Goal: Transaction & Acquisition: Register for event/course

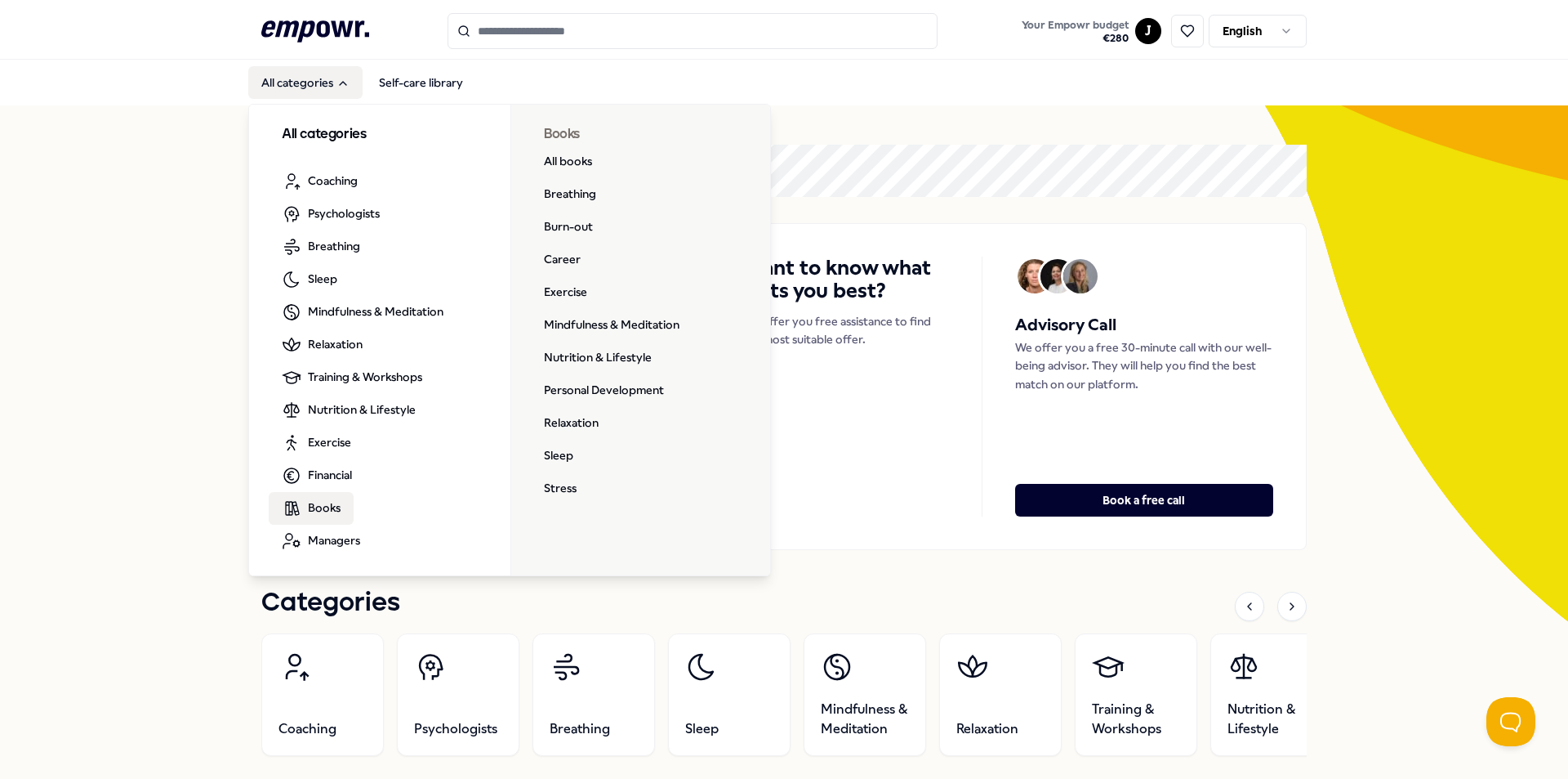
click at [296, 515] on link "Books" at bounding box center [311, 508] width 85 height 33
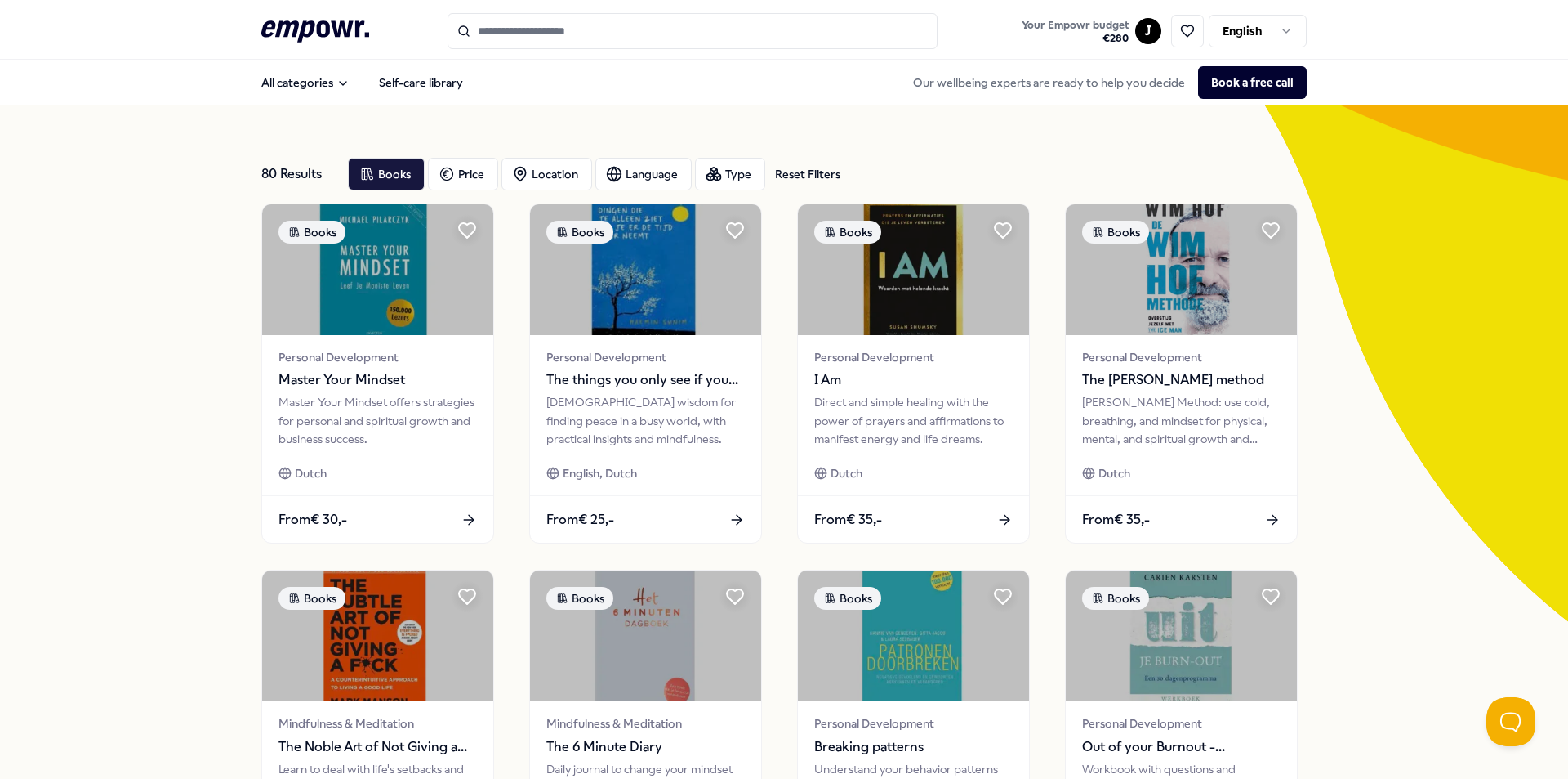
click at [666, 34] on input "Search for products, categories or subcategories" at bounding box center [692, 31] width 490 height 36
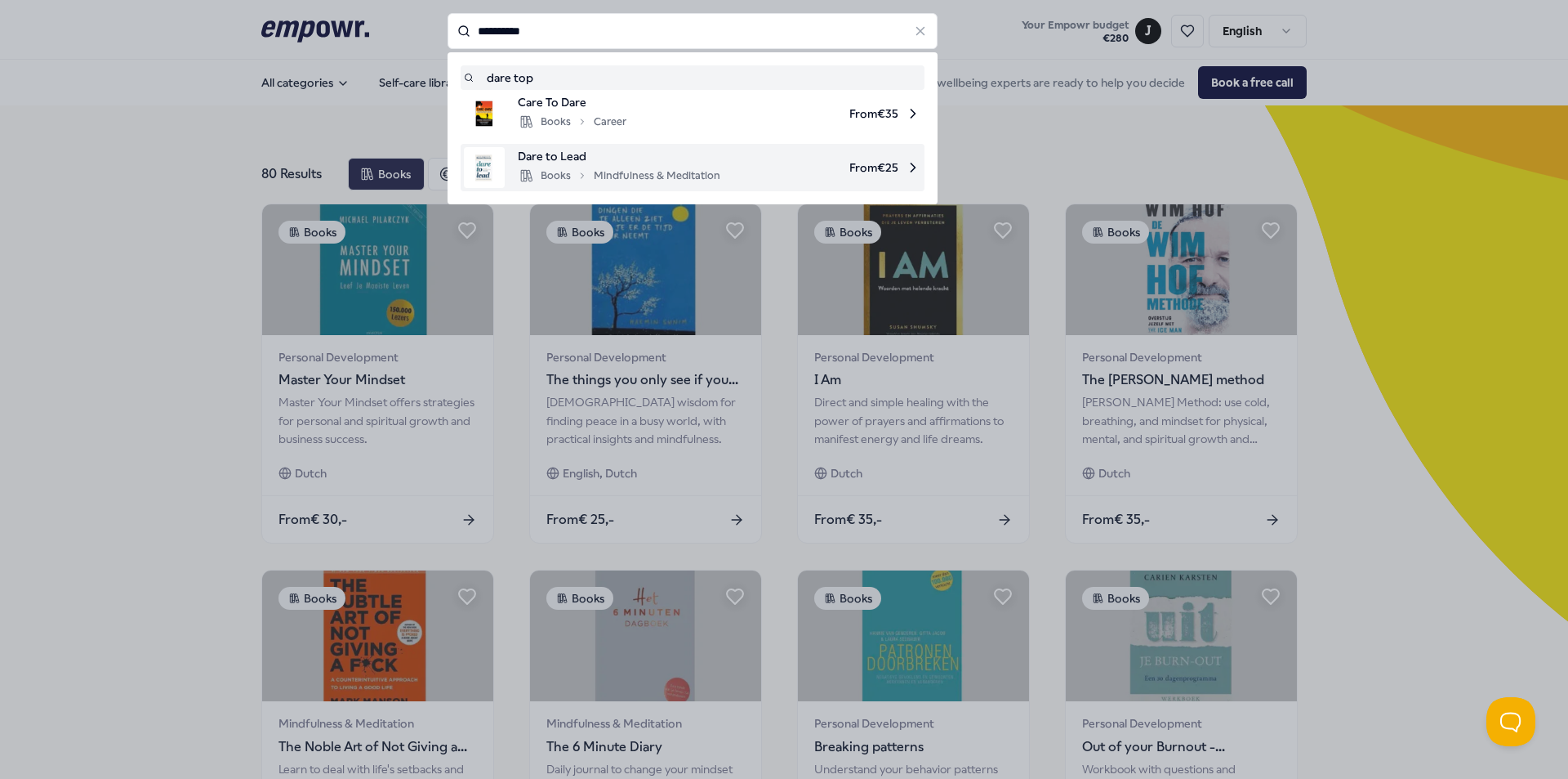
click at [550, 166] on div "Books Mindfulness & Meditation" at bounding box center [619, 176] width 203 height 20
type input "*********"
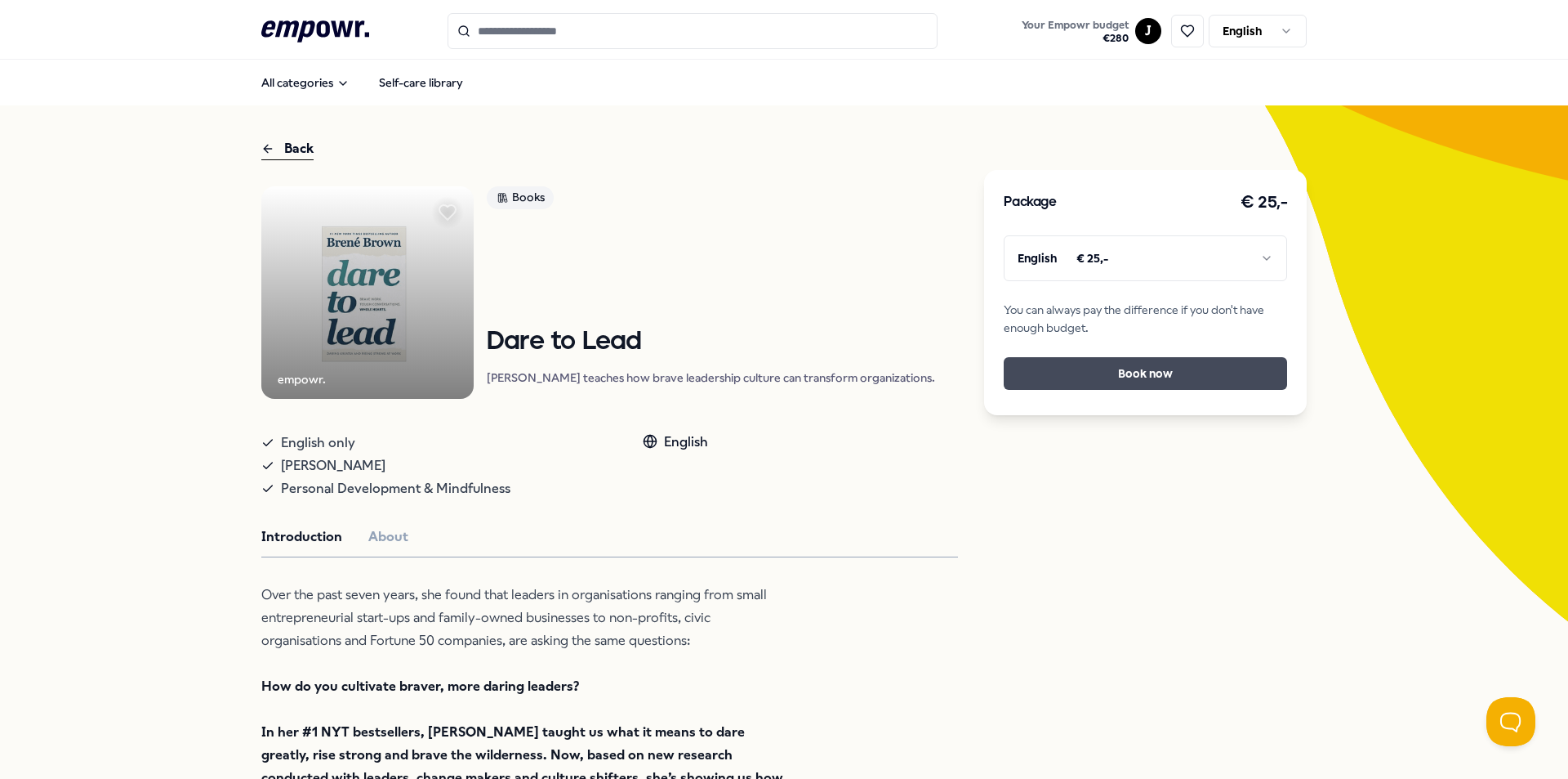
click at [1122, 372] on button "Book now" at bounding box center [1145, 373] width 283 height 33
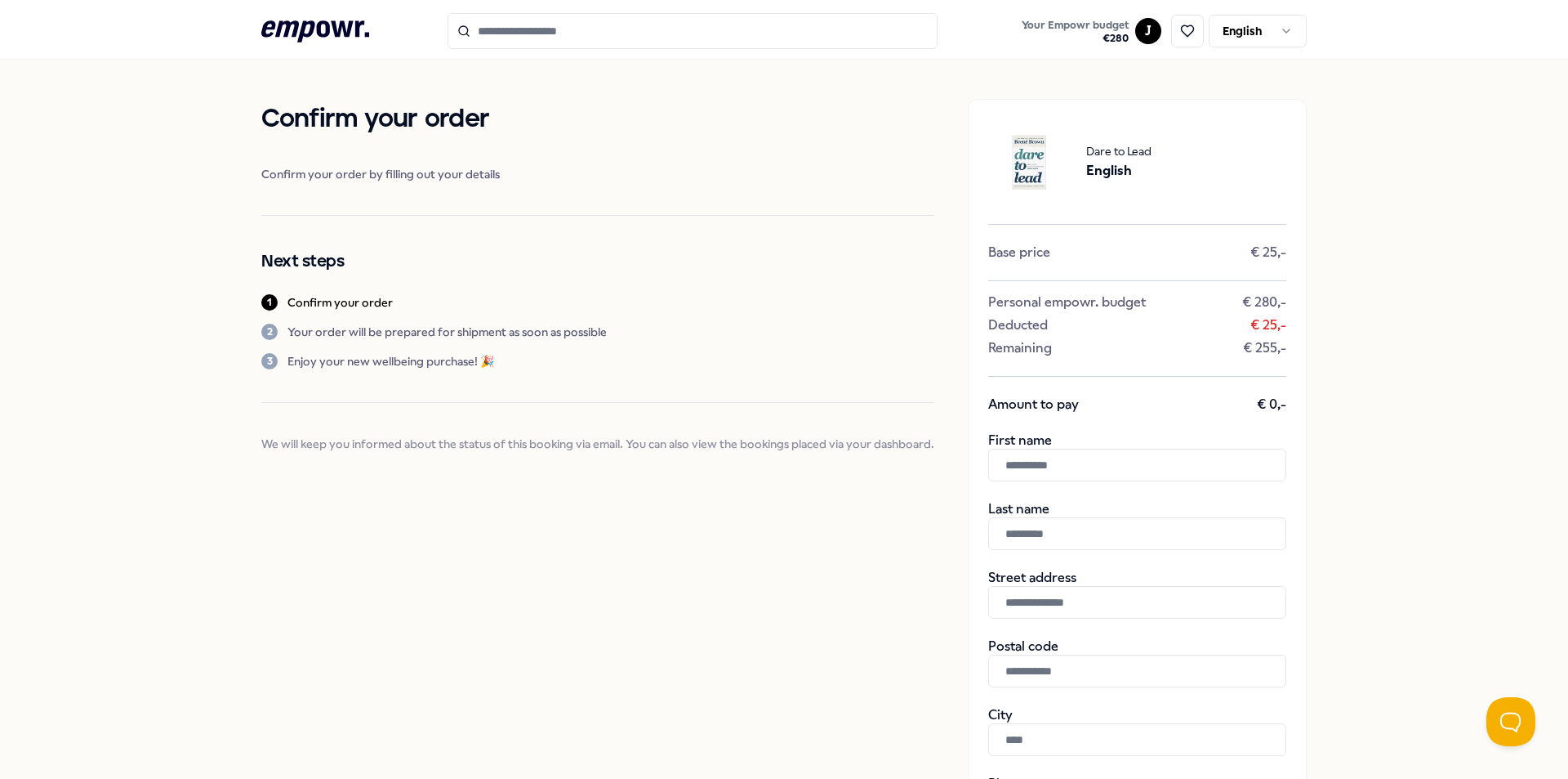
click at [332, 36] on icon at bounding box center [315, 31] width 108 height 21
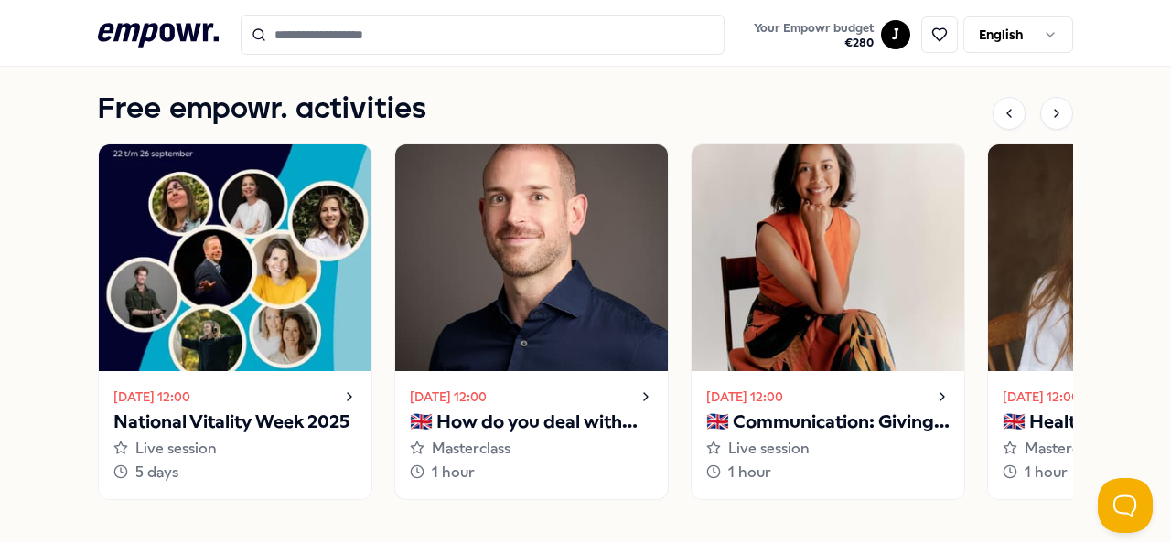
scroll to position [1281, 0]
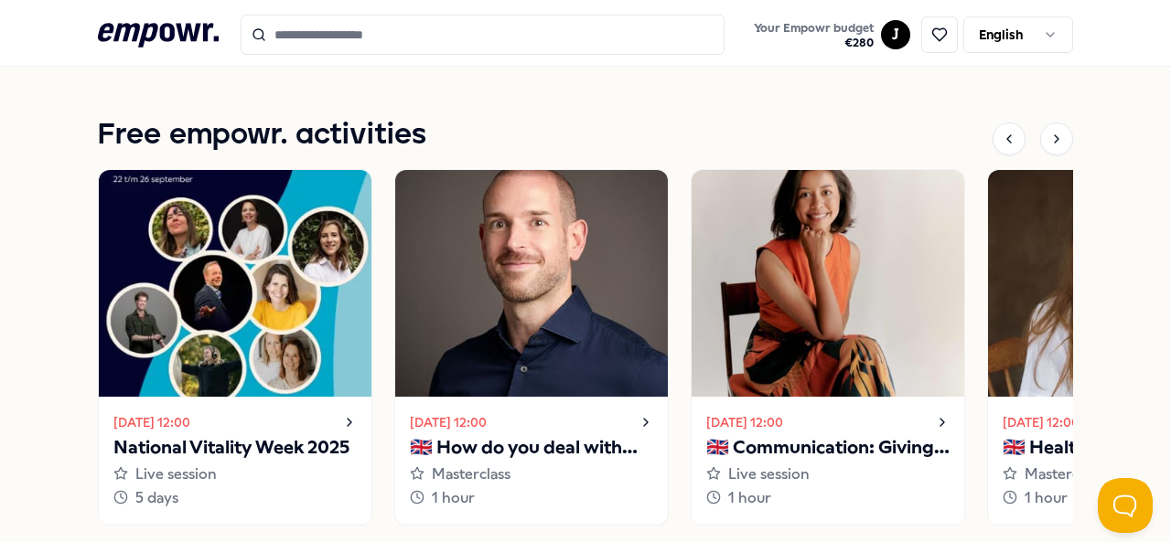
click at [576, 453] on p "🇬🇧 How do you deal with your inner critic?" at bounding box center [531, 448] width 243 height 29
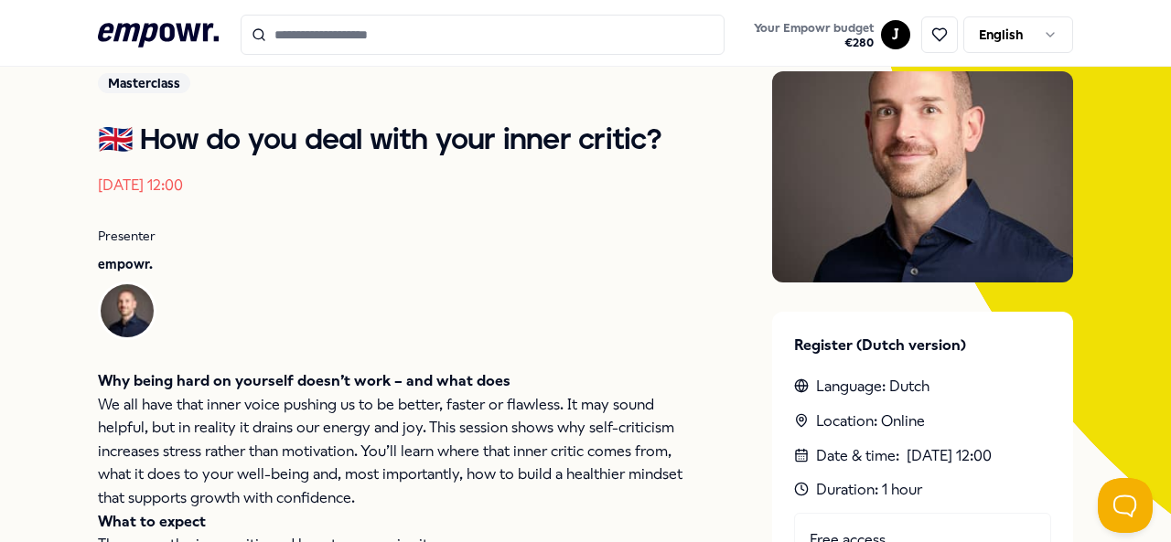
scroll to position [209, 0]
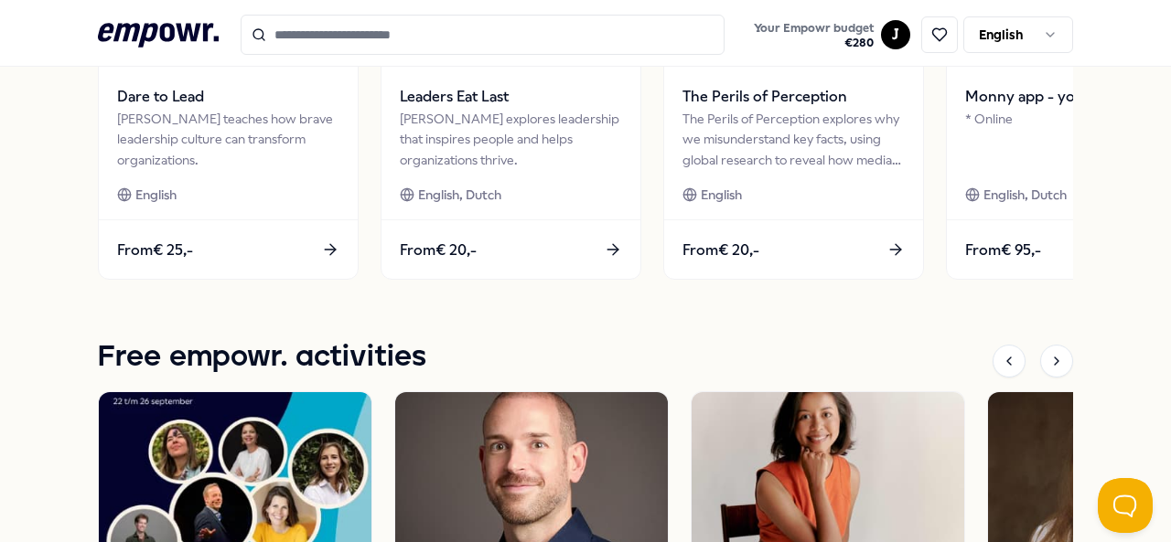
scroll to position [1281, 0]
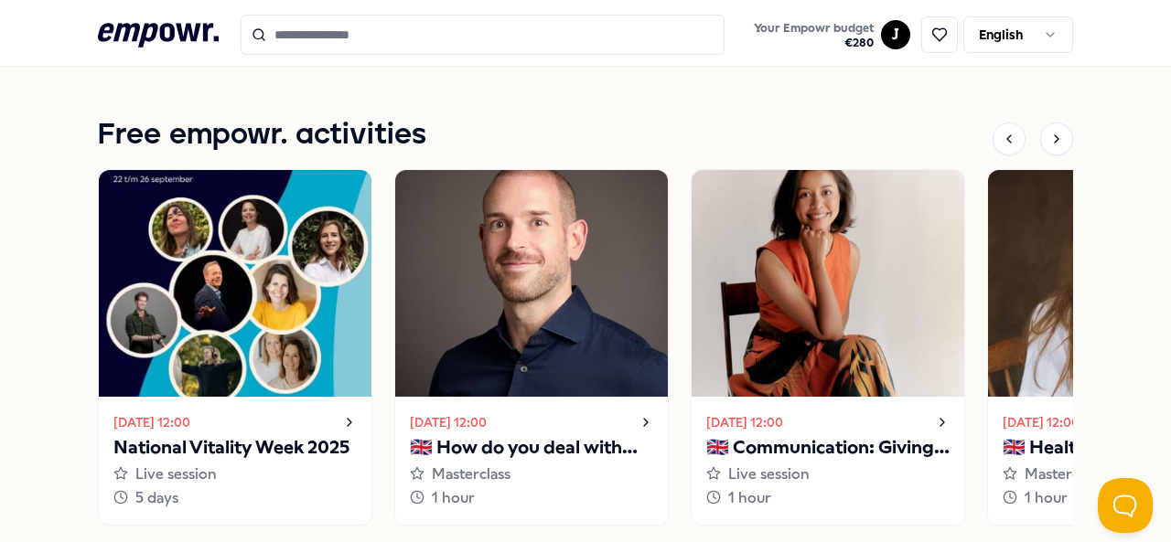
click at [252, 305] on img at bounding box center [235, 283] width 273 height 227
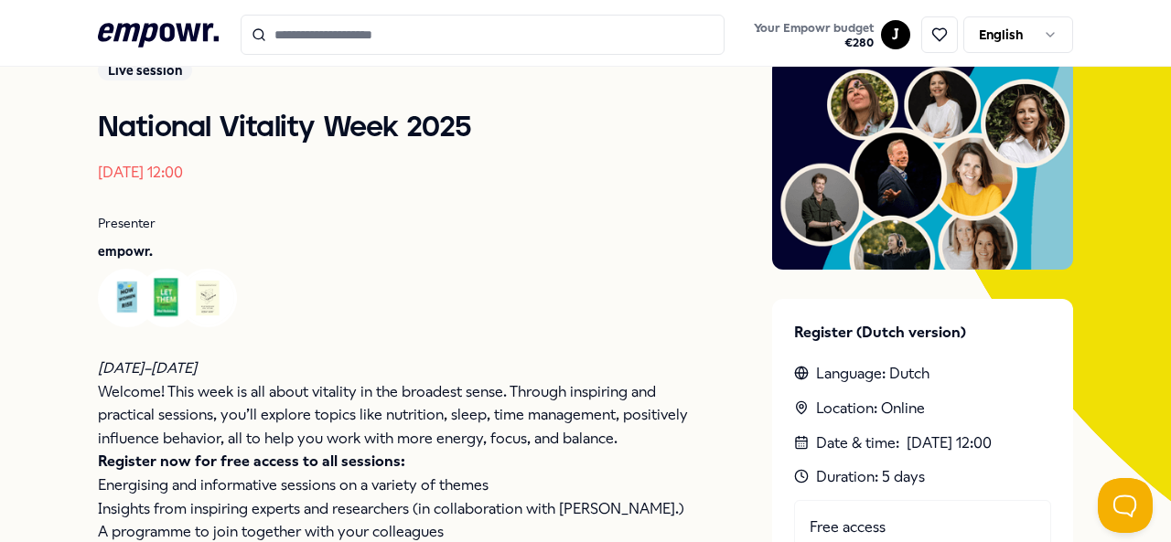
scroll to position [392, 0]
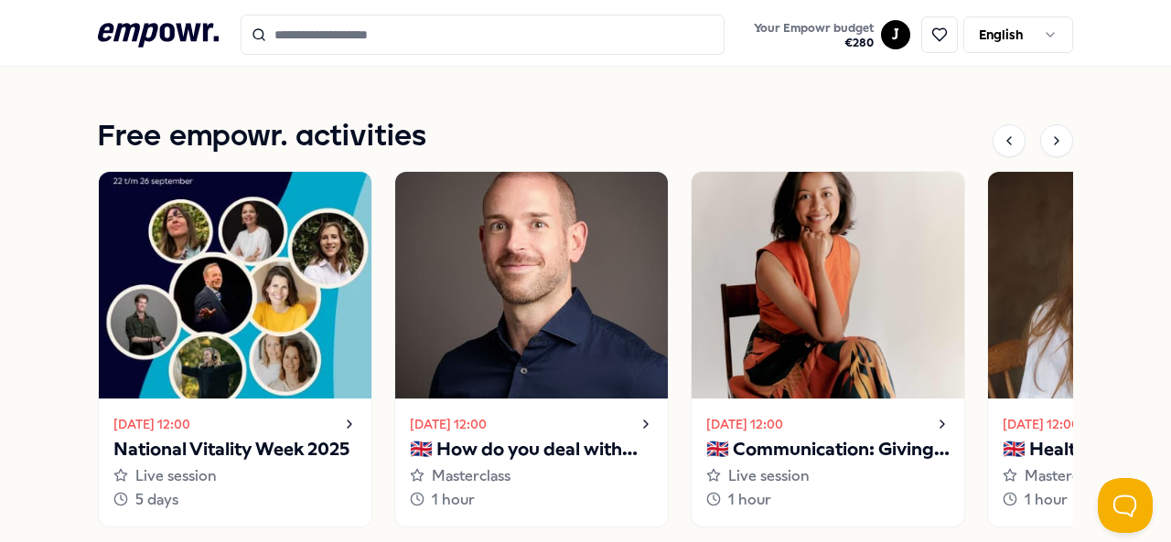
scroll to position [1307, 0]
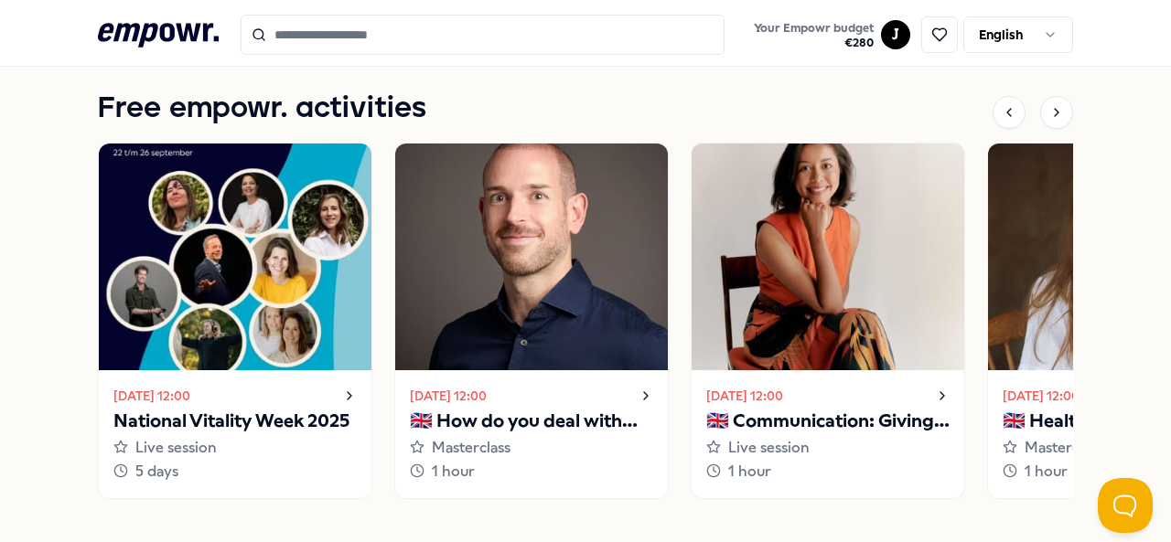
click at [826, 370] on div "[DATE] 12:00 🇬🇧 Communication: Giving and receiving feedback Live session 1 hour" at bounding box center [827, 433] width 273 height 127
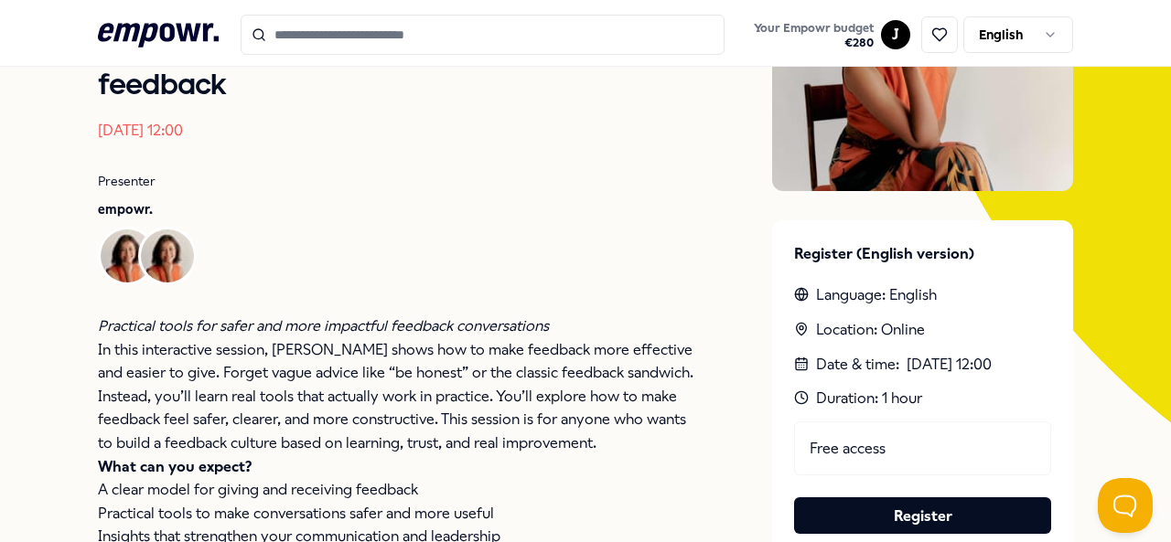
scroll to position [301, 0]
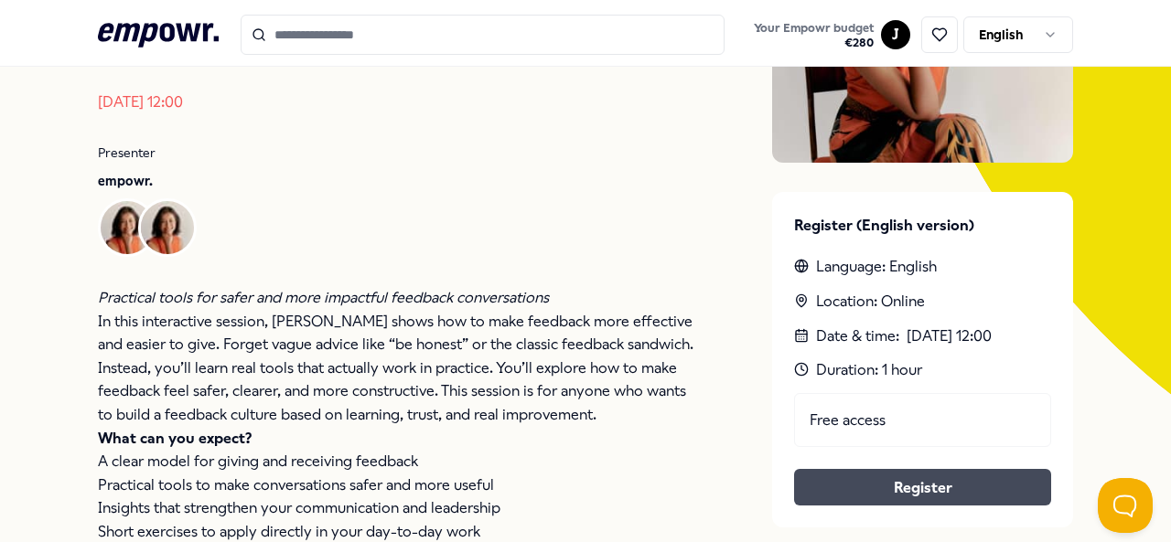
click at [896, 471] on button "Register" at bounding box center [922, 487] width 257 height 37
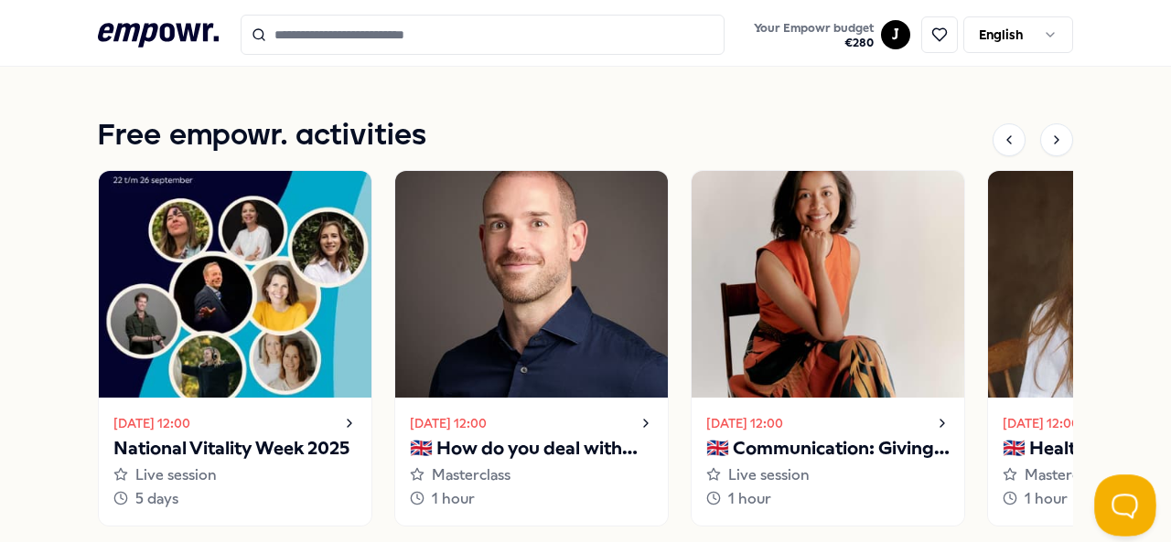
scroll to position [1490, 0]
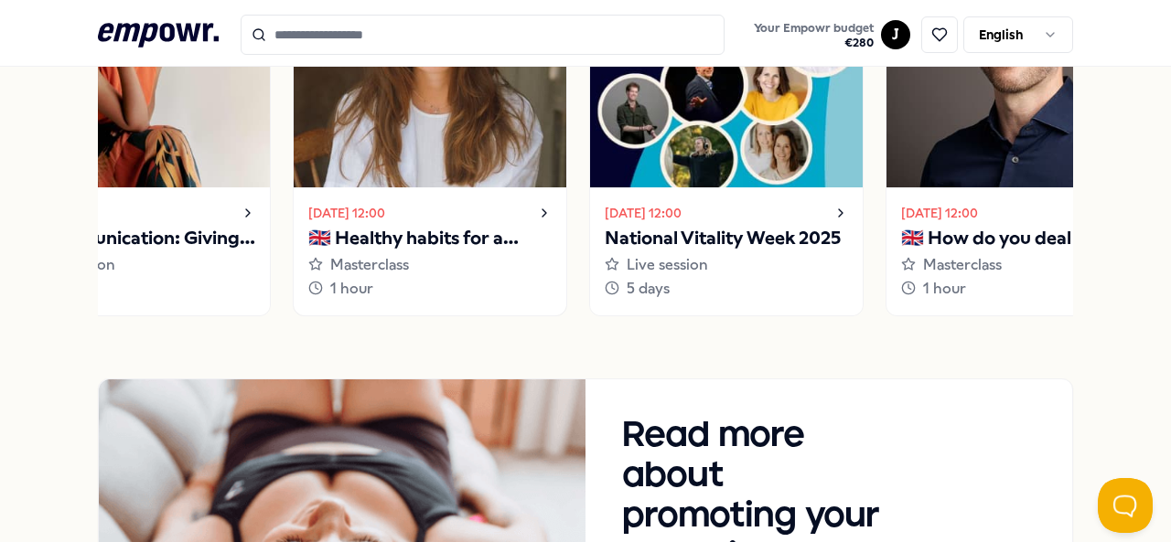
drag, startPoint x: 992, startPoint y: 235, endPoint x: 298, endPoint y: 184, distance: 696.1
click at [298, 184] on link "[DATE] 12:00 🇬🇧 Healthy habits for a stress-free start to the year Masterclass …" at bounding box center [430, 138] width 274 height 356
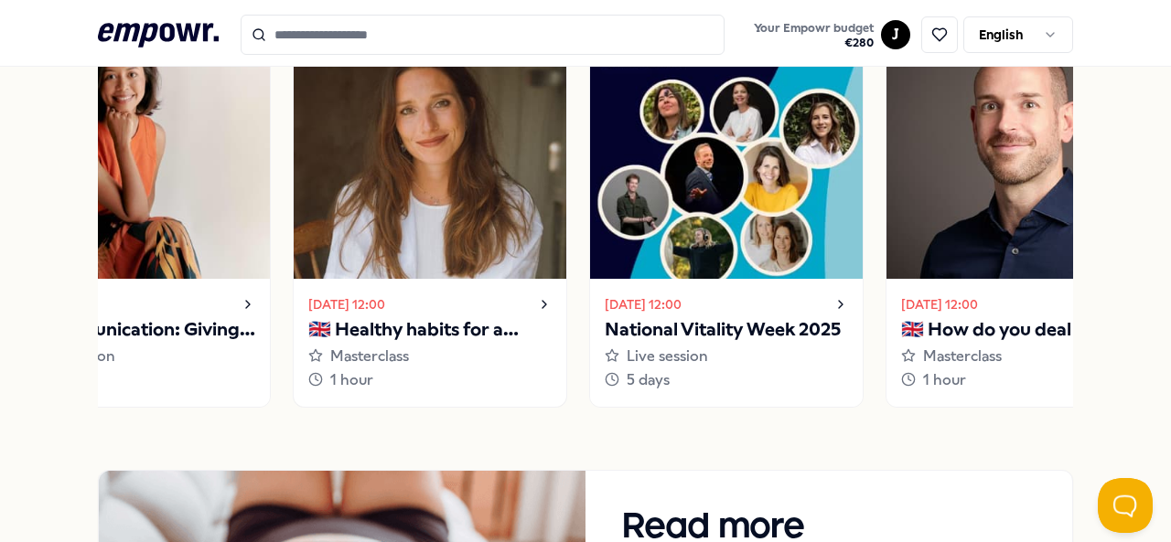
click at [479, 339] on p "🇬🇧 Healthy habits for a stress-free start to the year" at bounding box center [429, 330] width 243 height 29
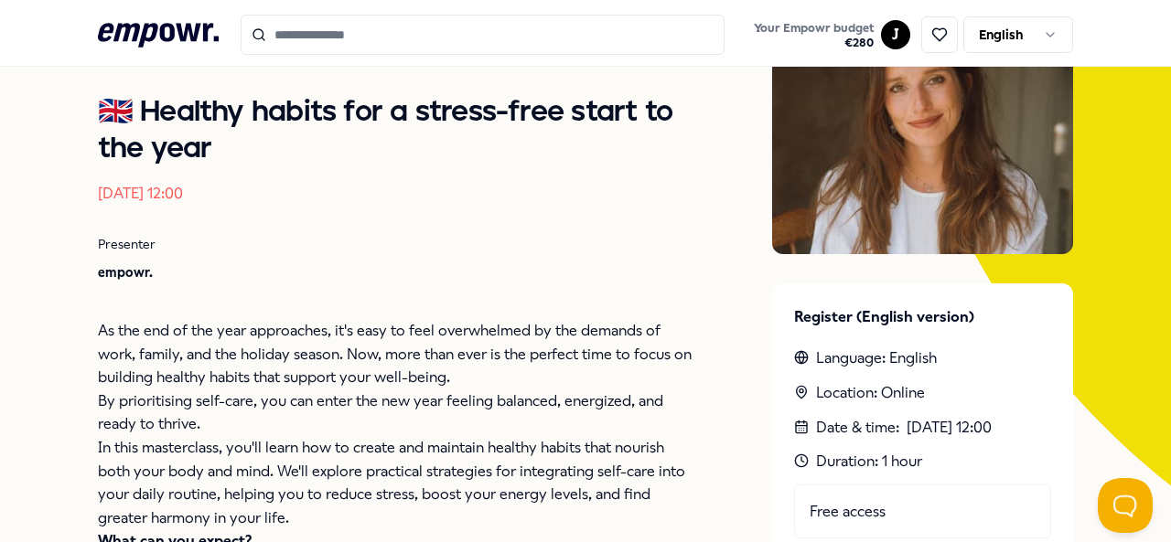
scroll to position [301, 0]
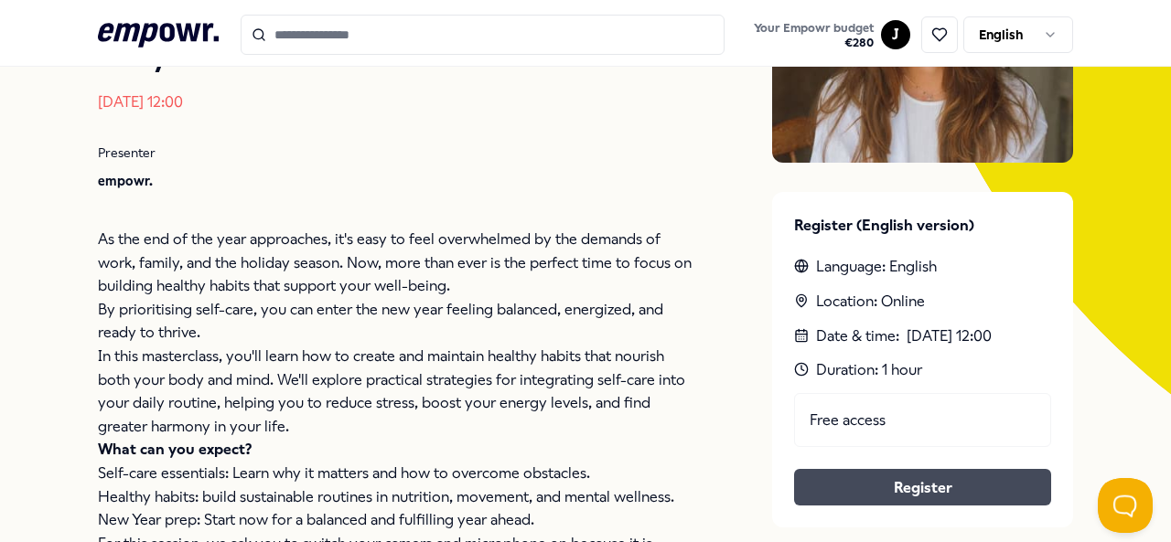
click at [942, 486] on button "Register" at bounding box center [922, 487] width 257 height 37
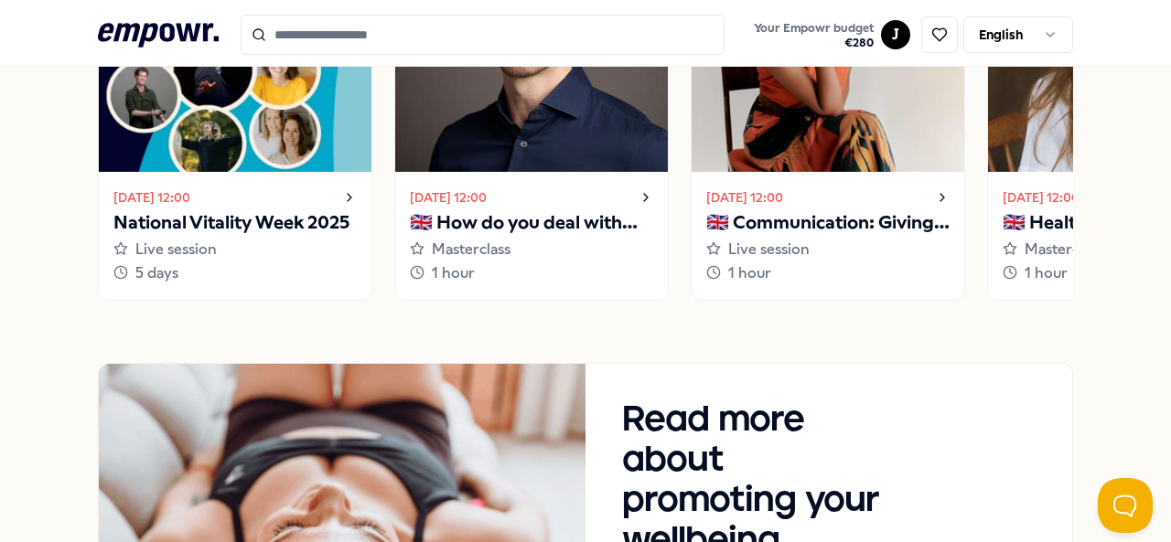
scroll to position [1399, 0]
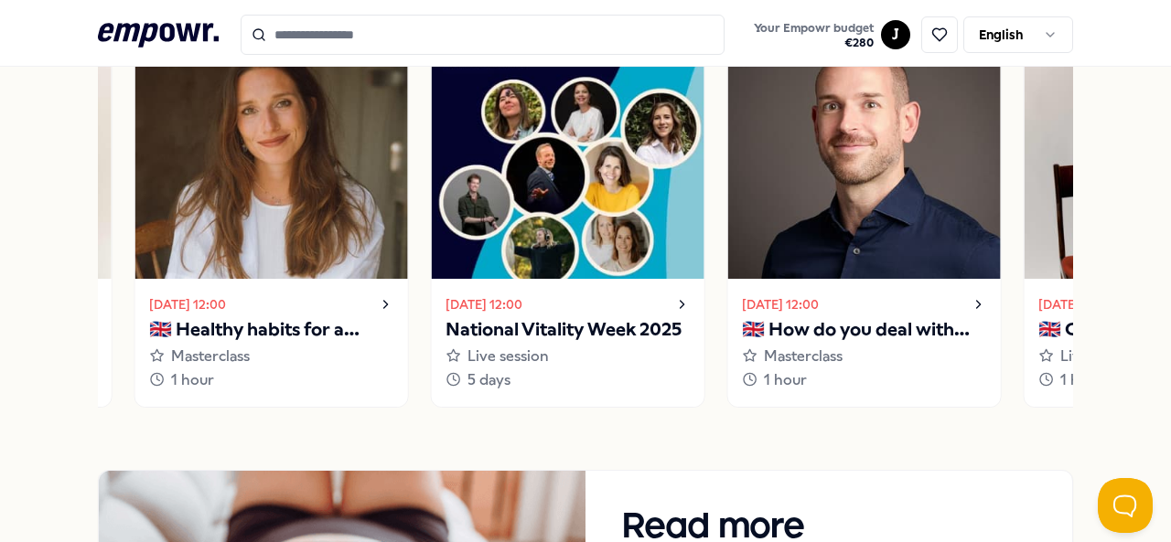
drag, startPoint x: 937, startPoint y: 261, endPoint x: 62, endPoint y: 204, distance: 876.2
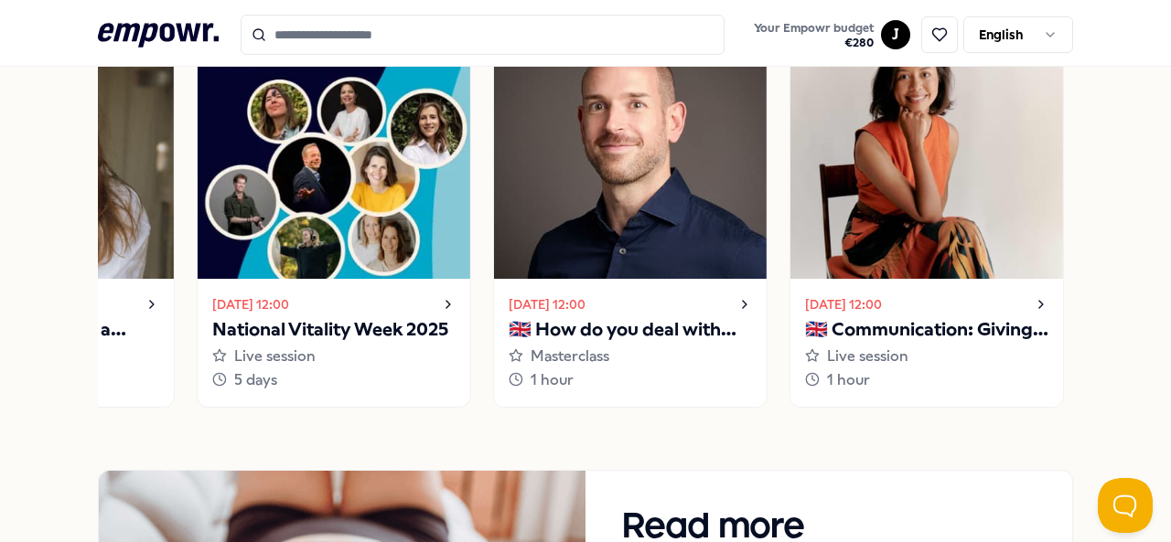
drag, startPoint x: 602, startPoint y: 241, endPoint x: 372, endPoint y: 254, distance: 230.0
click at [372, 254] on img at bounding box center [334, 165] width 273 height 227
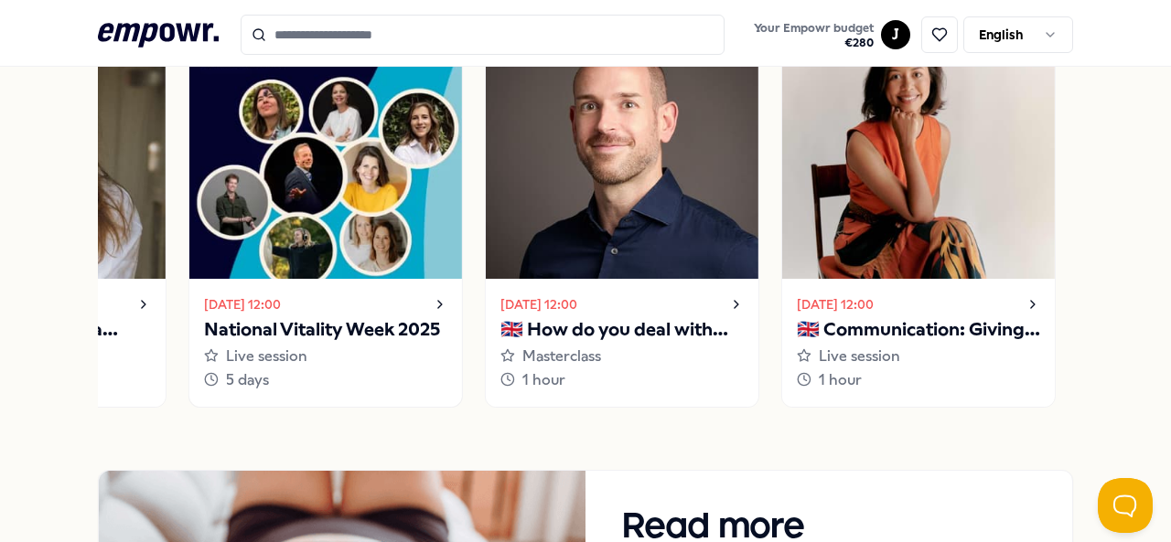
click at [352, 228] on img at bounding box center [325, 165] width 273 height 227
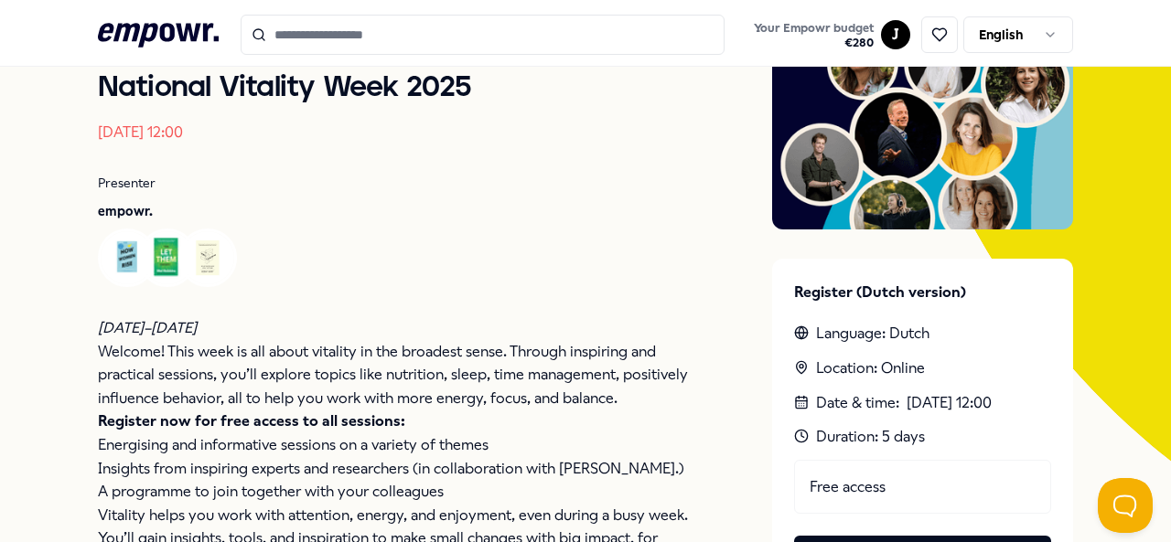
scroll to position [301, 0]
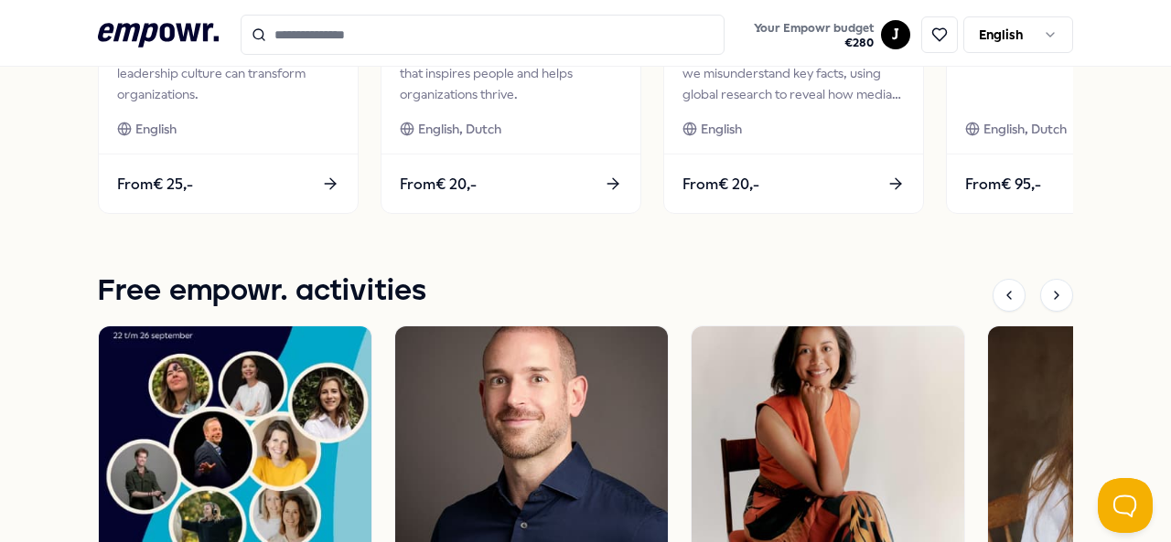
click at [551, 422] on img at bounding box center [531, 440] width 273 height 227
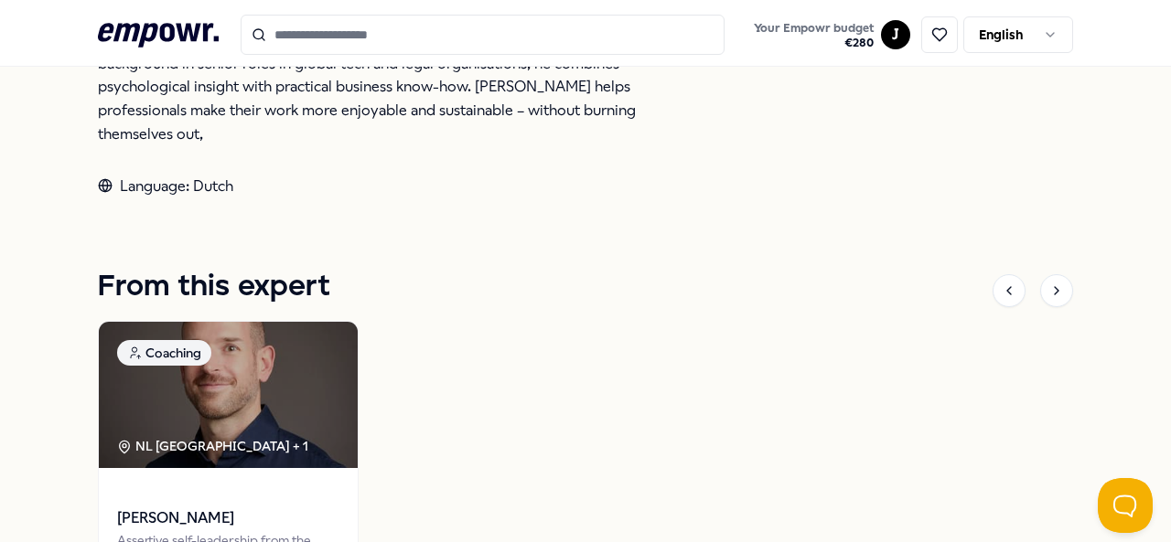
scroll to position [1124, 0]
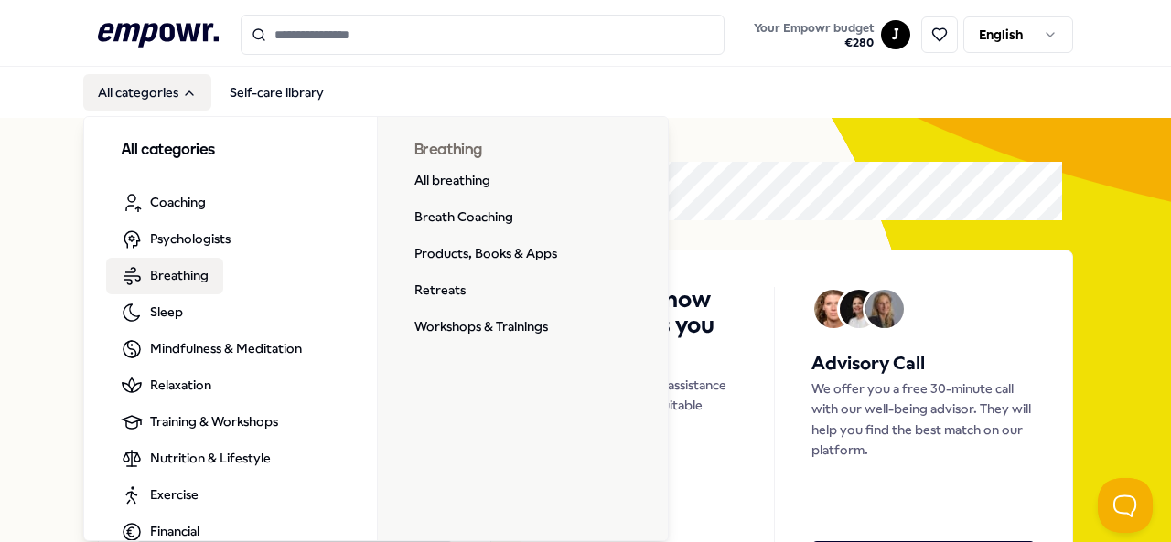
click at [209, 281] on link "Breathing" at bounding box center [164, 276] width 117 height 37
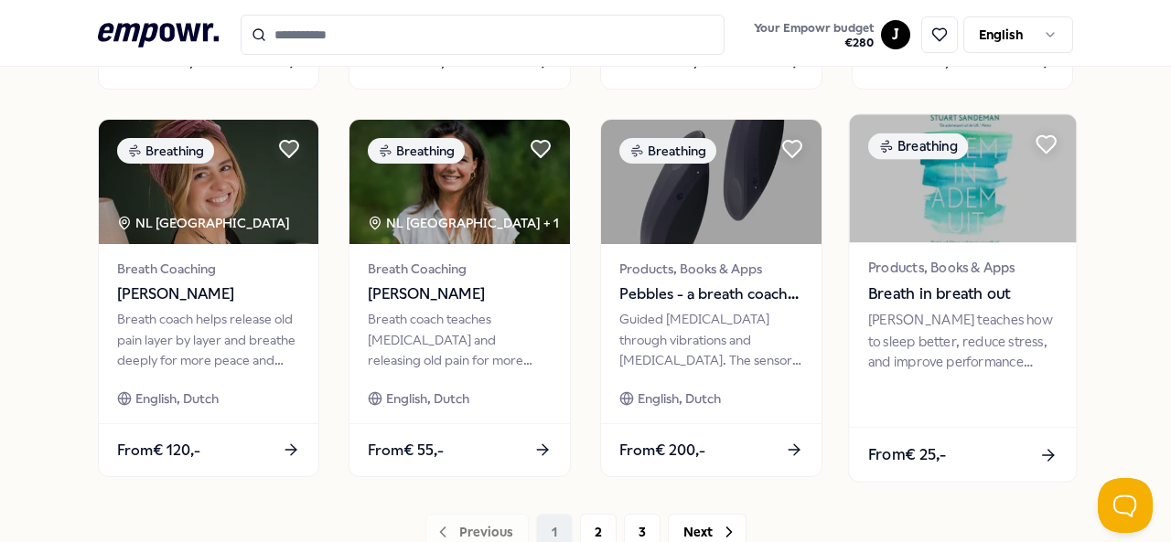
scroll to position [915, 0]
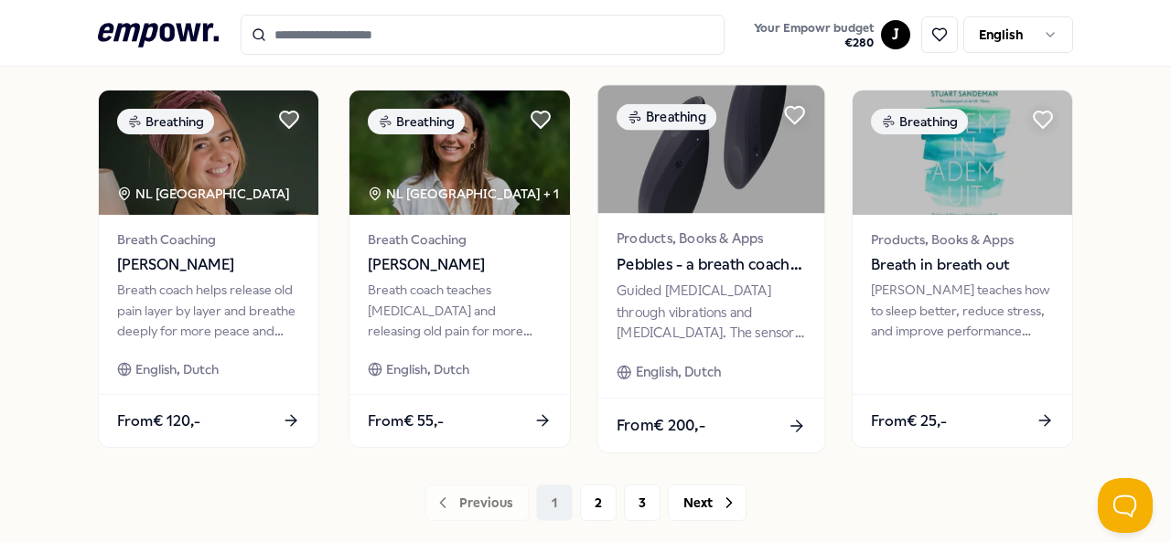
click at [704, 244] on div "Products, Books & Apps Pebbles - a breath coach in your hands" at bounding box center [710, 253] width 189 height 48
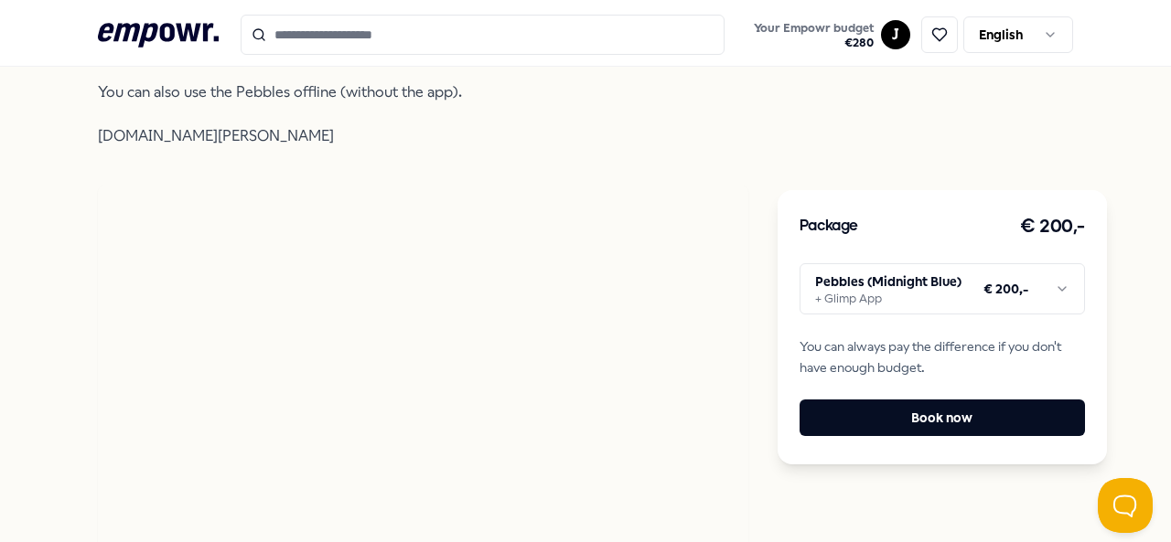
scroll to position [1124, 0]
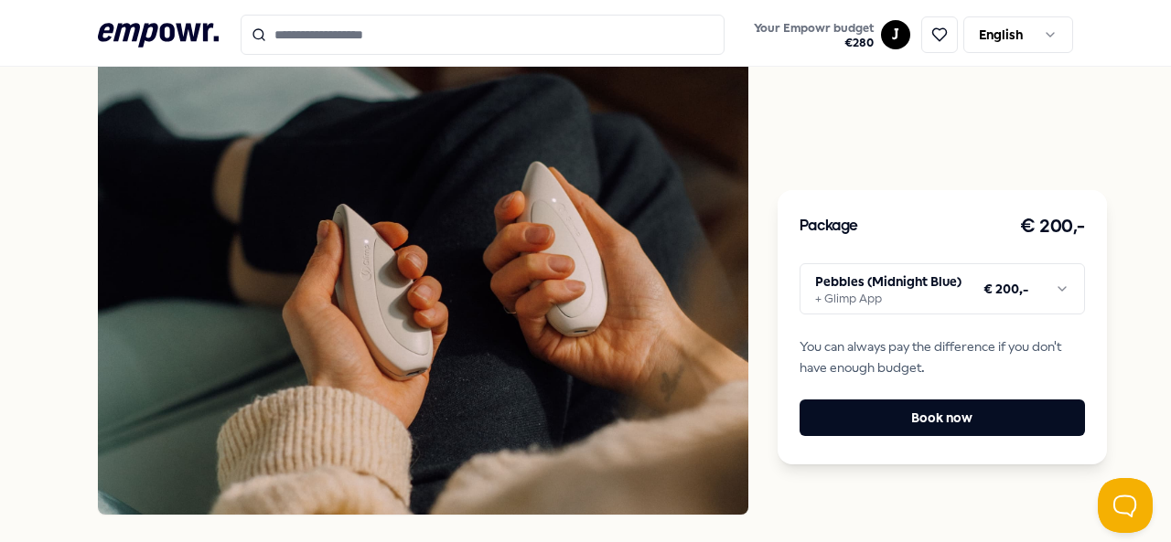
click at [1058, 288] on html ".empowr-logo_svg__cls-1{fill:#03032f} Your Empowr budget € 280 J English All ca…" at bounding box center [585, 271] width 1171 height 542
click at [809, 129] on html ".empowr-logo_svg__cls-1{fill:#03032f} Your Empowr budget € 280 J English All ca…" at bounding box center [585, 271] width 1171 height 542
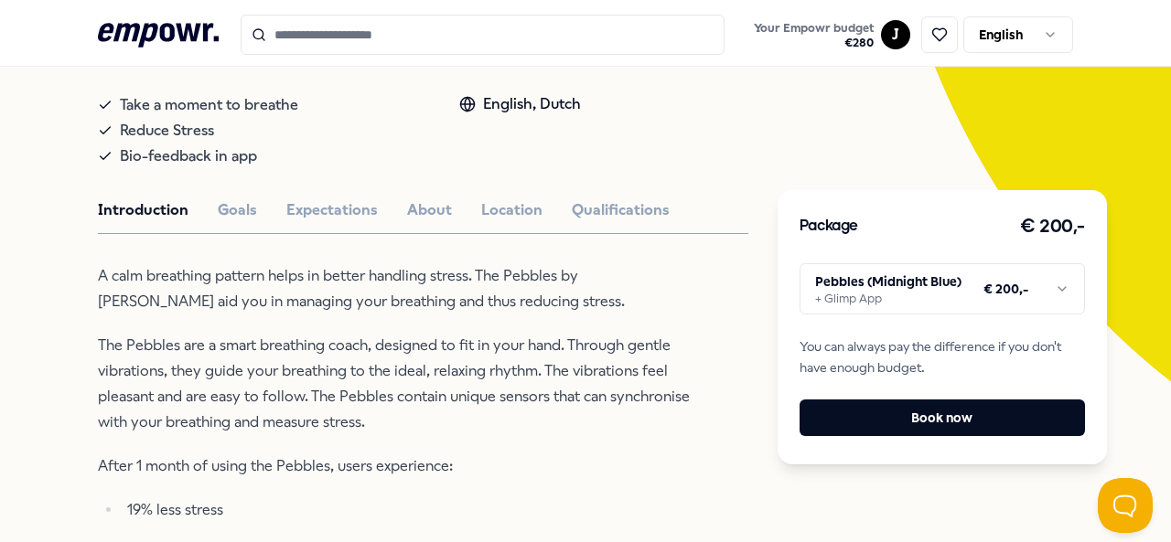
scroll to position [301, 0]
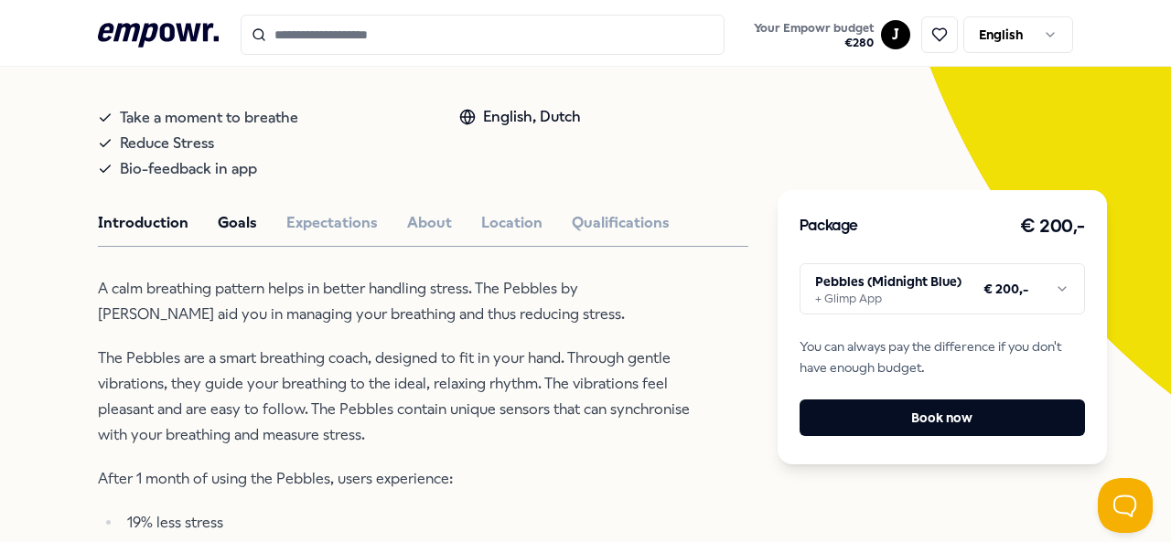
click at [244, 220] on button "Goals" at bounding box center [237, 223] width 39 height 24
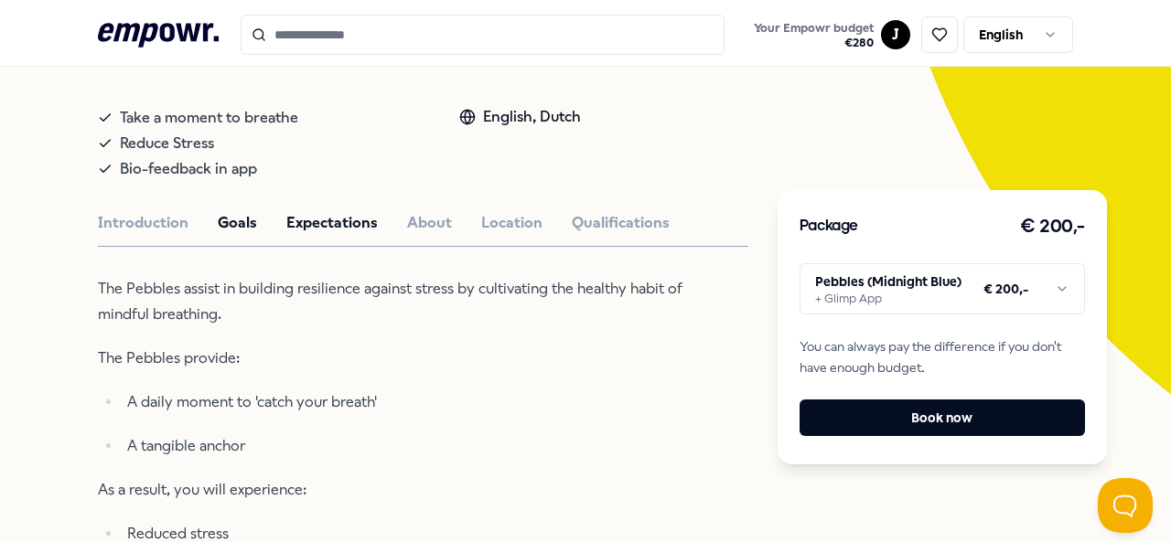
click at [322, 230] on button "Expectations" at bounding box center [331, 223] width 91 height 24
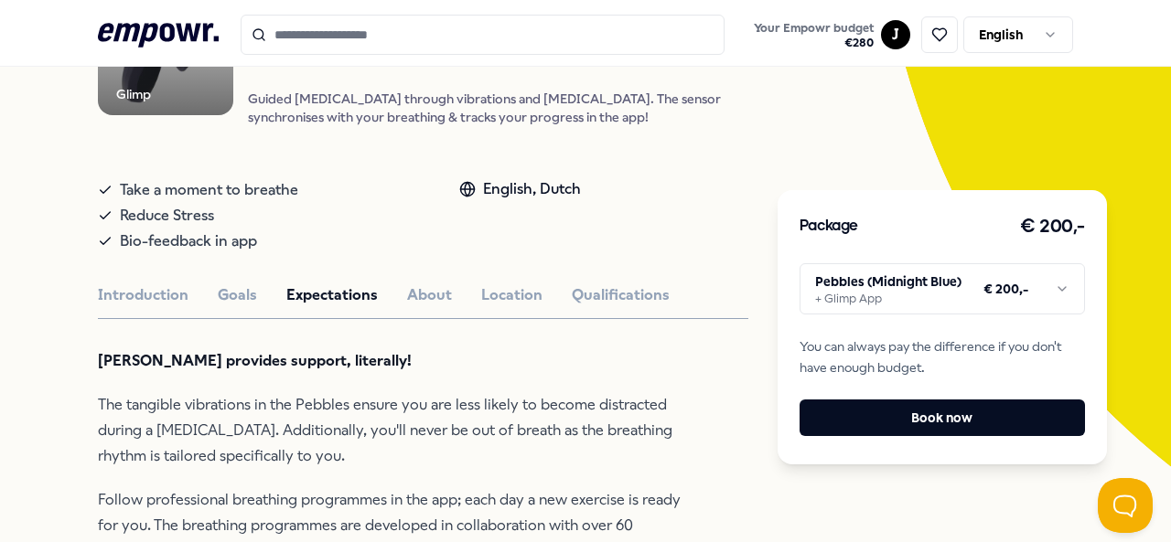
scroll to position [27, 0]
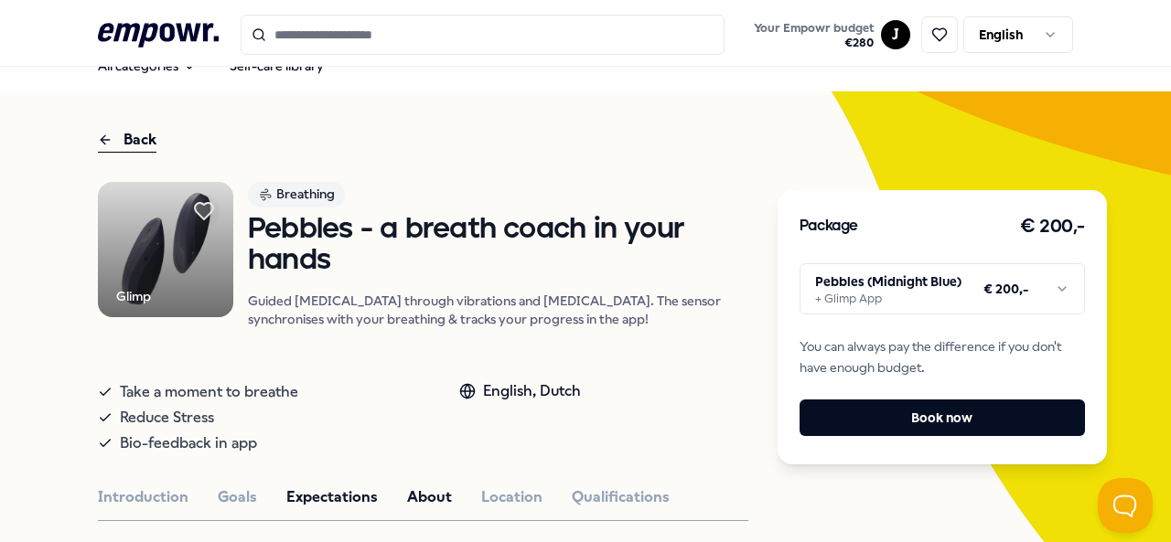
click at [445, 492] on button "About" at bounding box center [429, 498] width 45 height 24
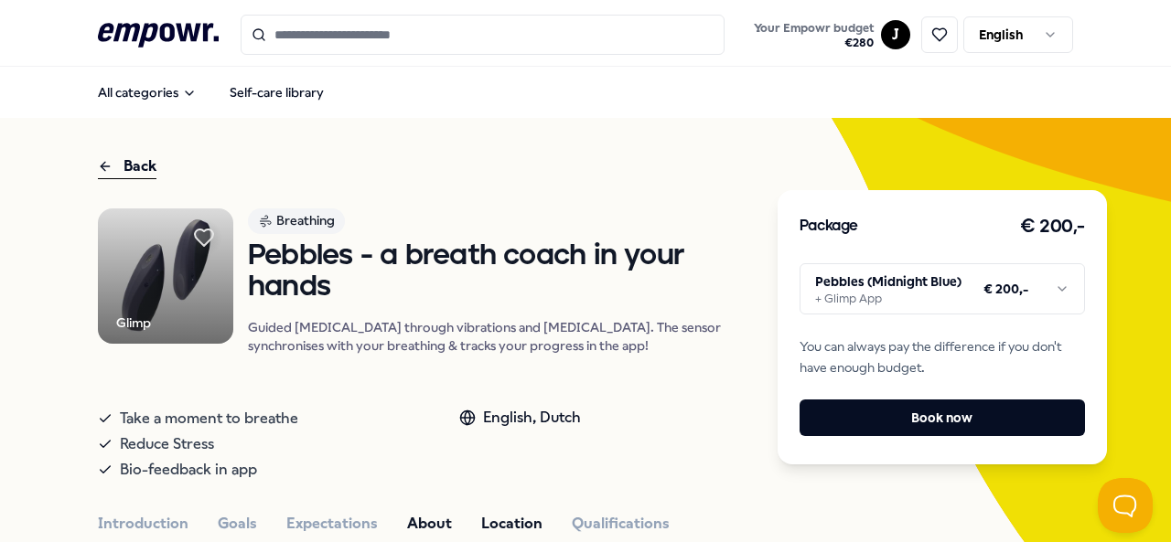
click at [501, 519] on button "Location" at bounding box center [511, 524] width 61 height 24
click at [602, 516] on button "Qualifications" at bounding box center [621, 524] width 98 height 24
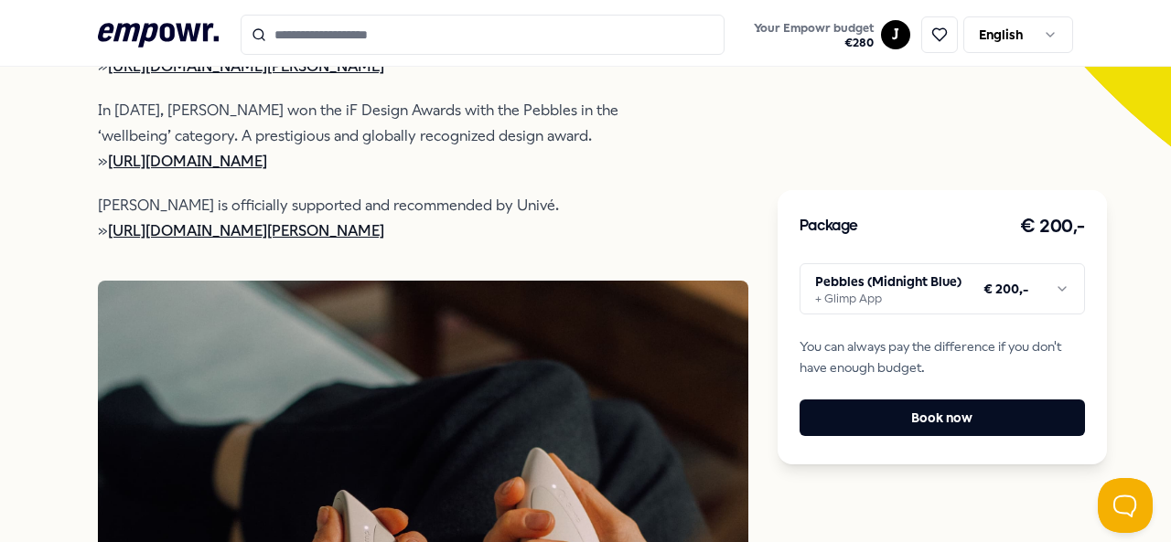
scroll to position [183, 0]
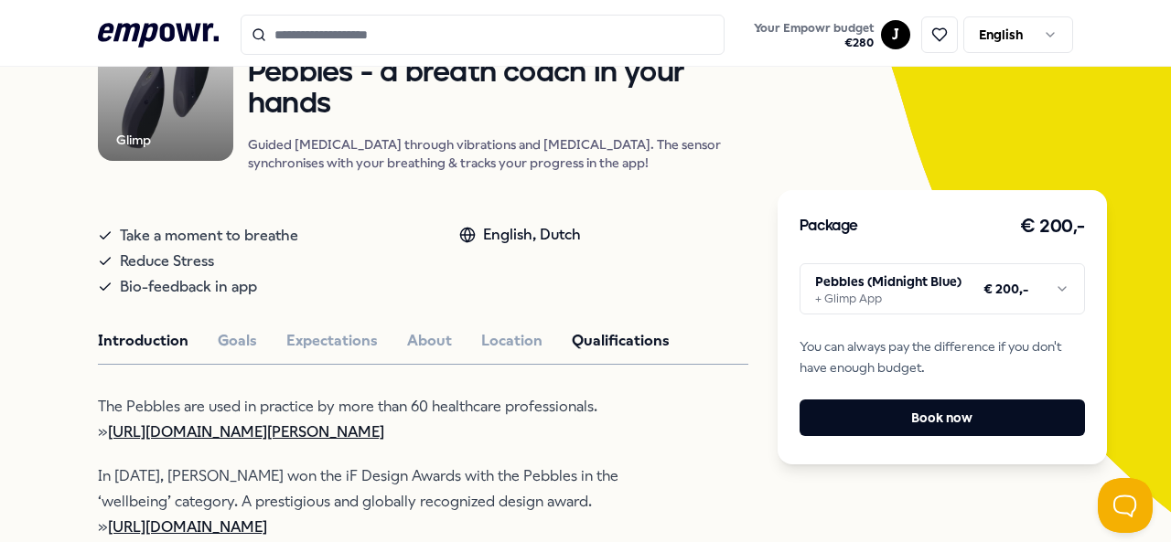
click at [144, 338] on button "Introduction" at bounding box center [143, 341] width 91 height 24
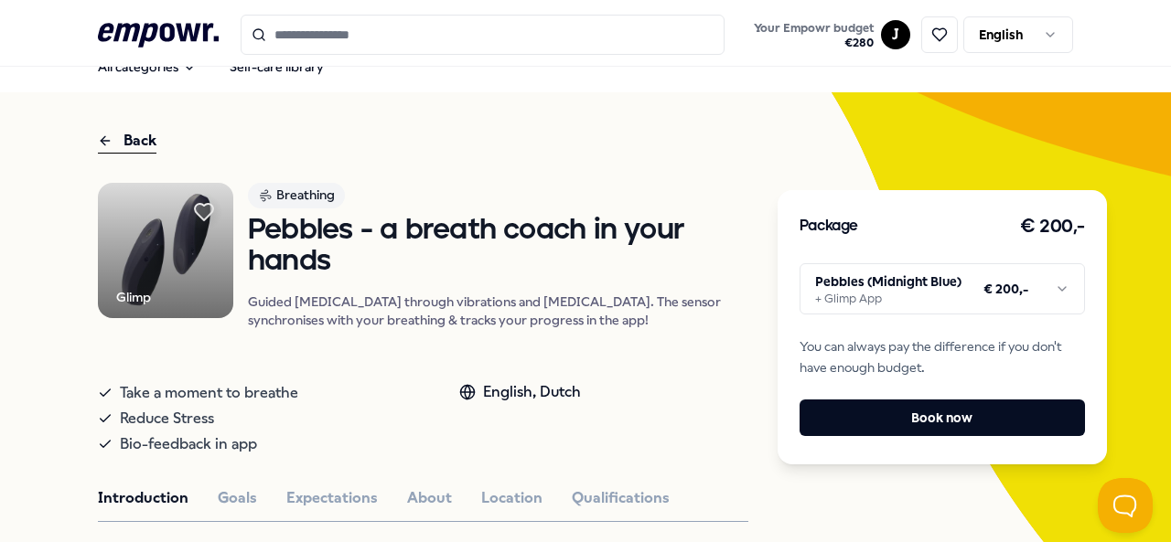
scroll to position [0, 0]
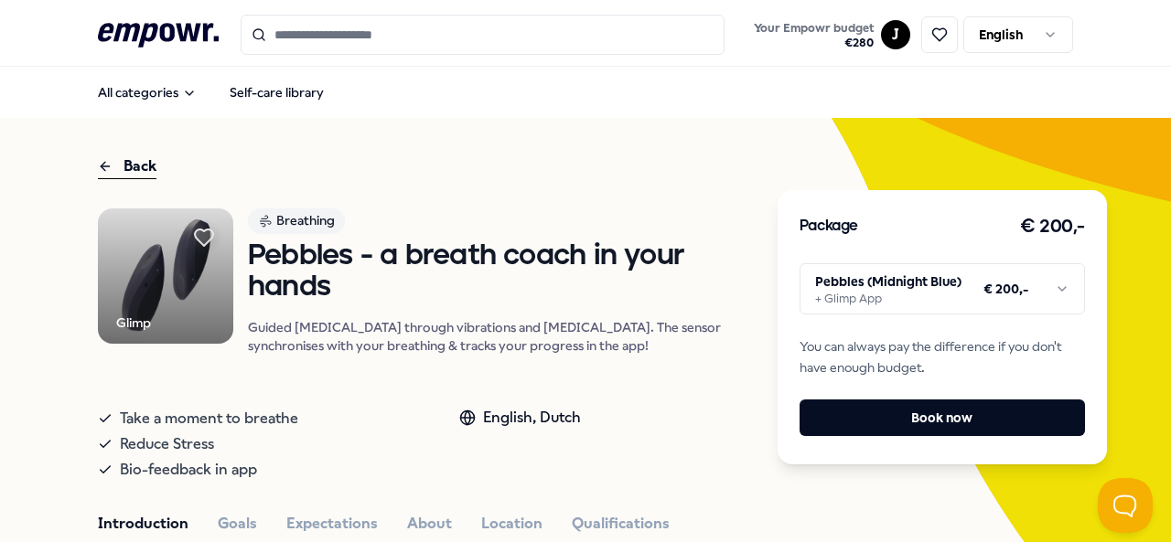
click at [135, 169] on div "Back" at bounding box center [127, 167] width 59 height 25
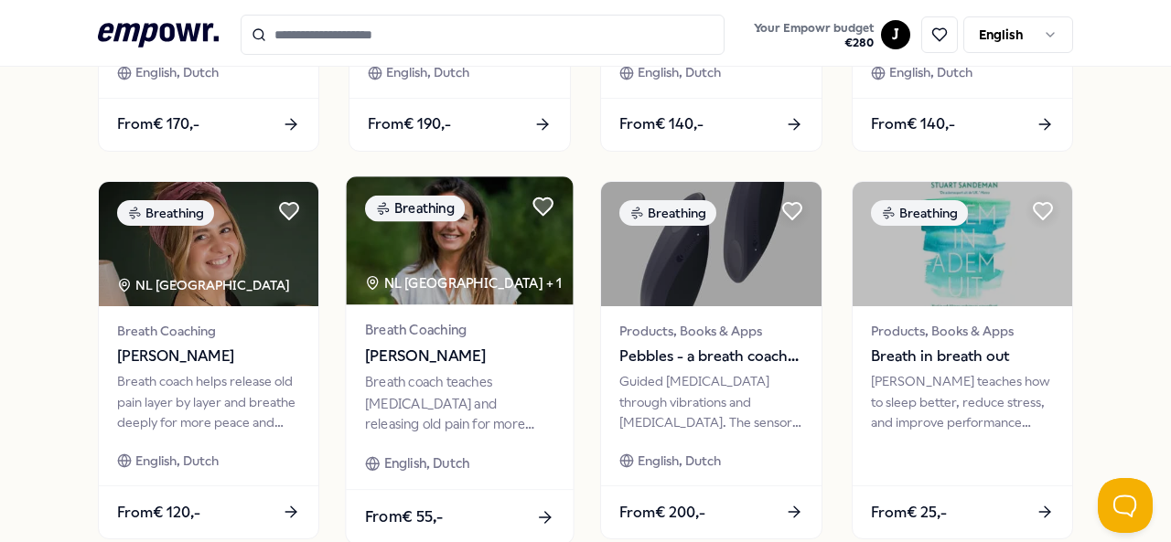
scroll to position [915, 0]
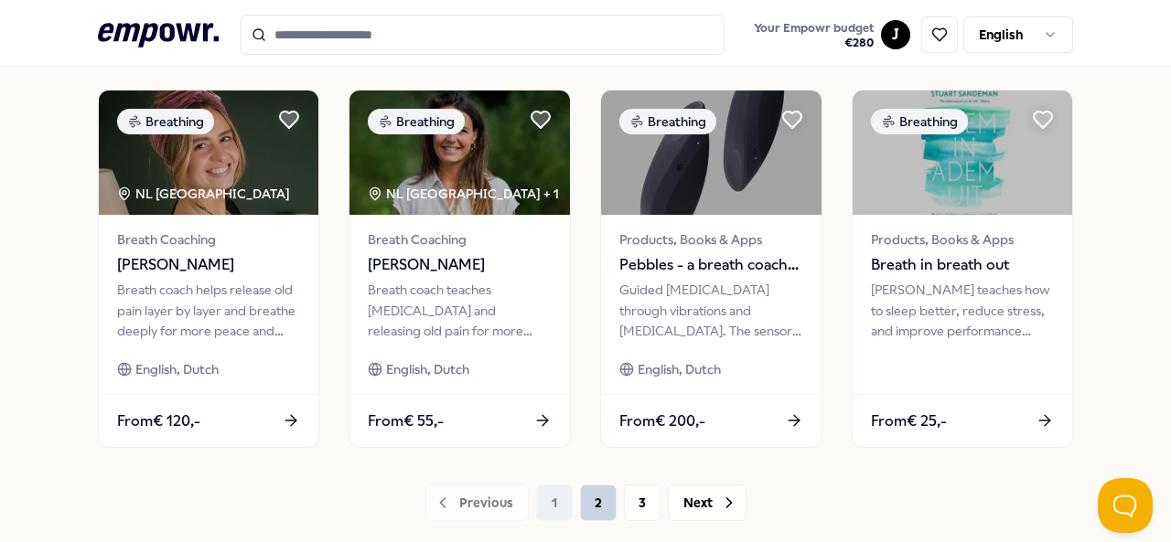
click at [586, 496] on button "2" at bounding box center [598, 503] width 37 height 37
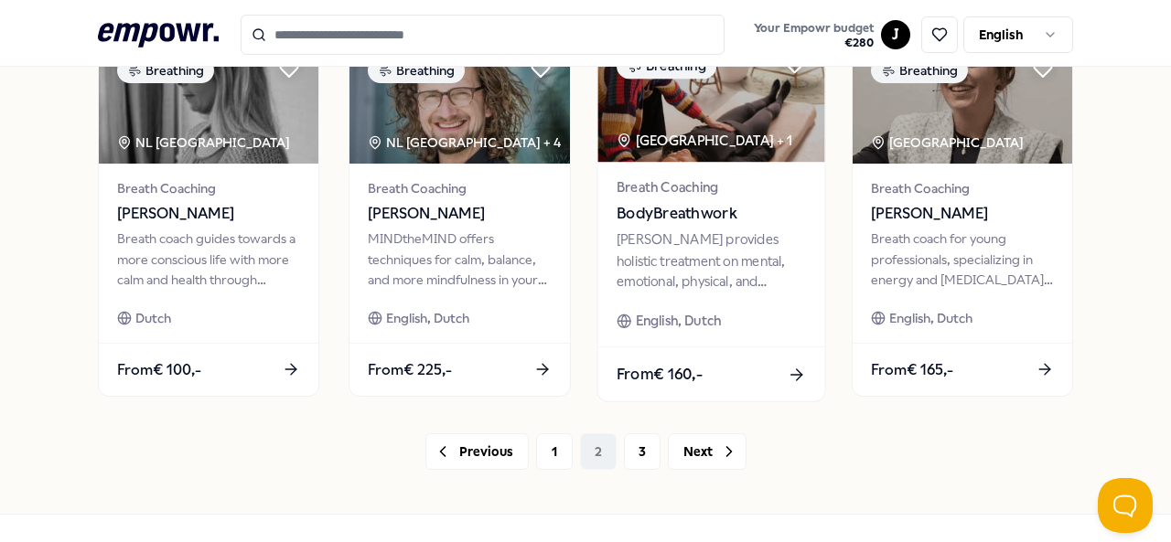
scroll to position [1006, 0]
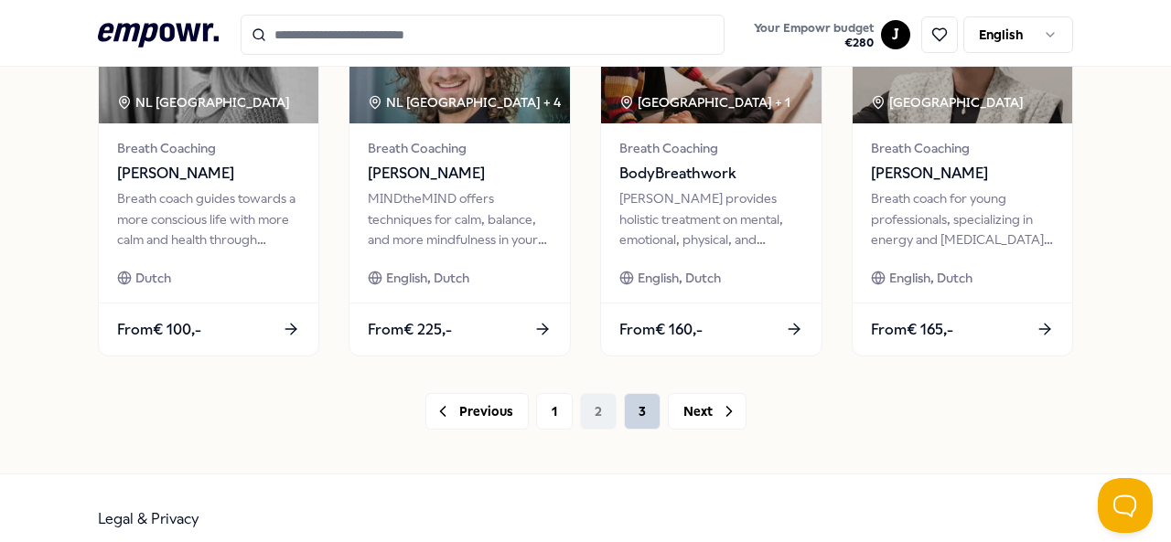
click at [637, 393] on button "3" at bounding box center [642, 411] width 37 height 37
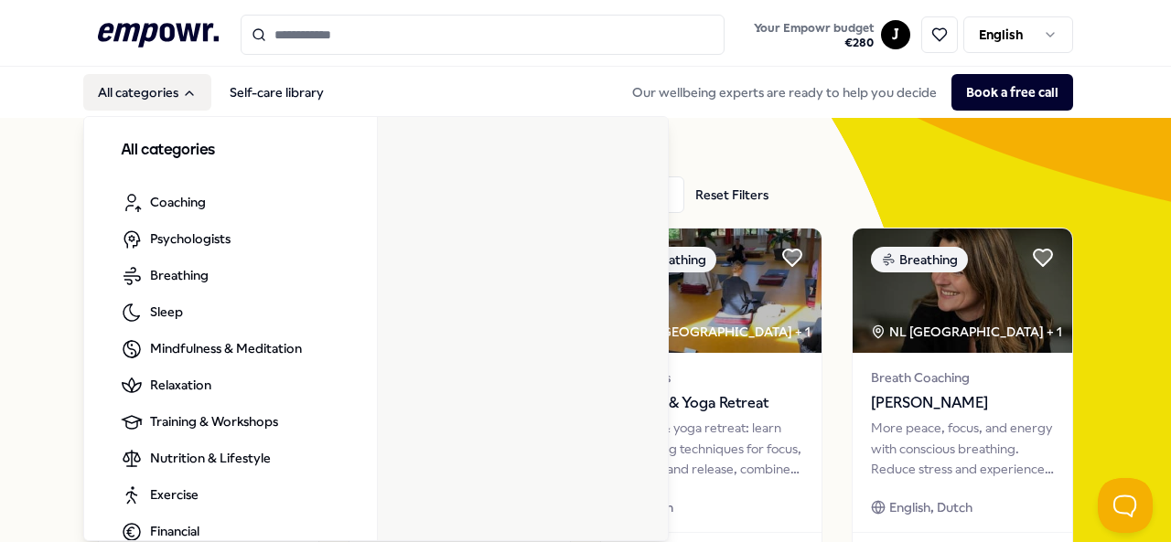
click at [179, 74] on button "All categories" at bounding box center [147, 92] width 128 height 37
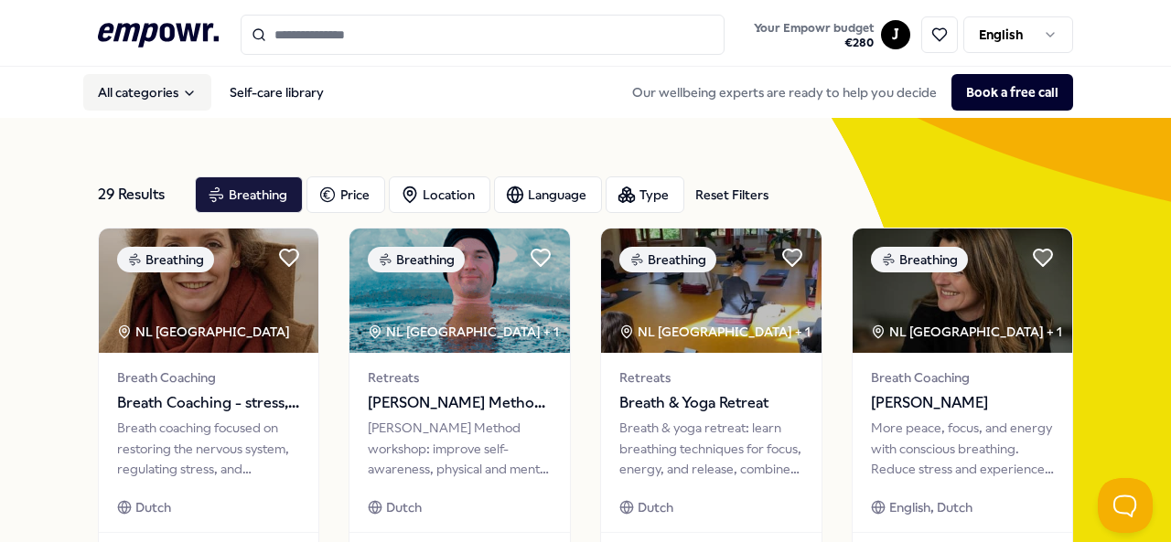
click at [177, 90] on button "All categories" at bounding box center [147, 92] width 128 height 37
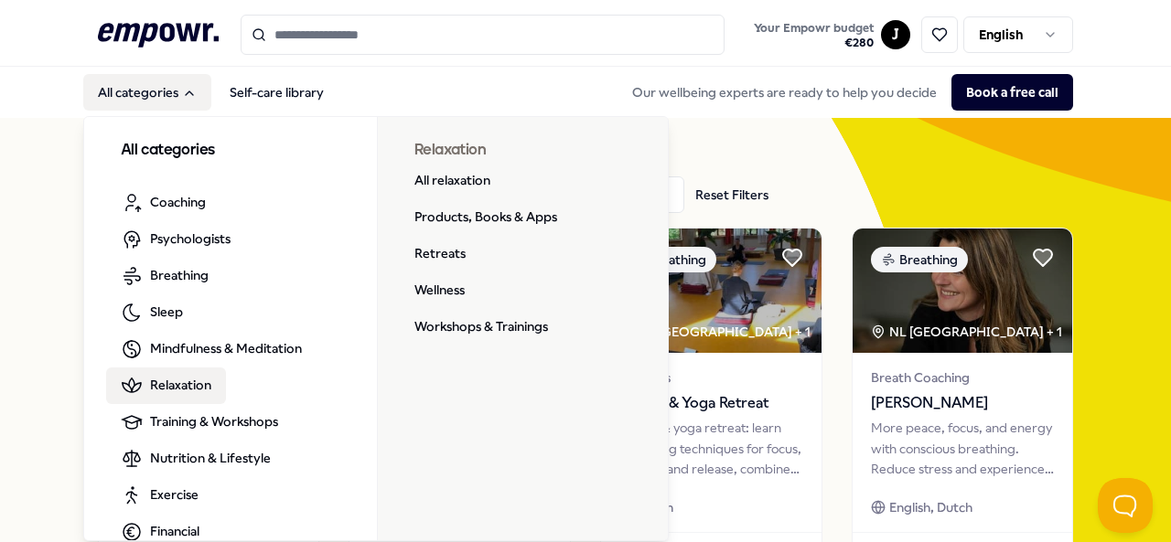
click at [171, 379] on span "Relaxation" at bounding box center [180, 385] width 61 height 20
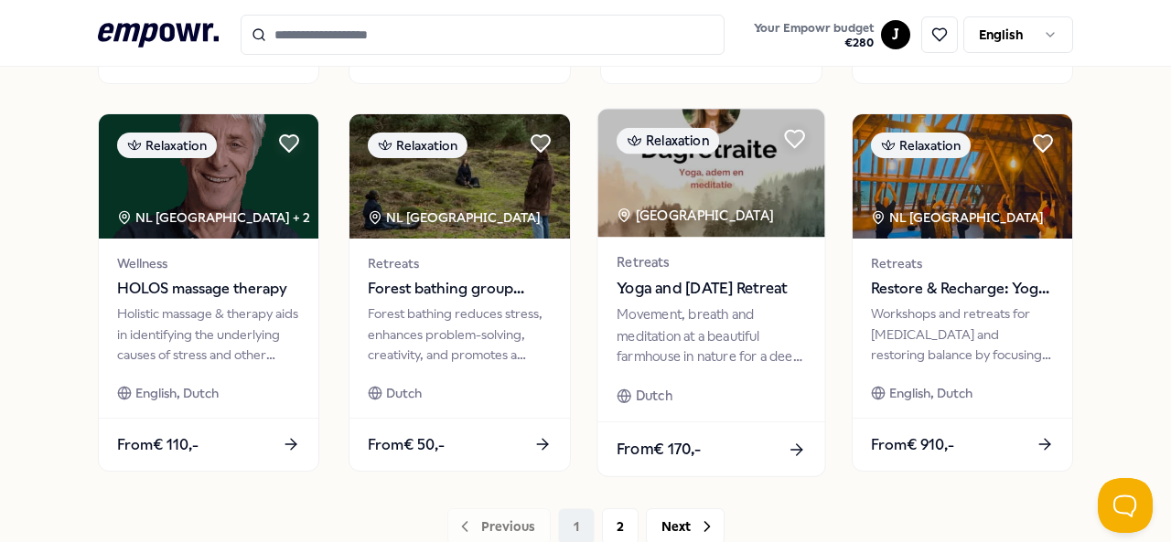
scroll to position [915, 0]
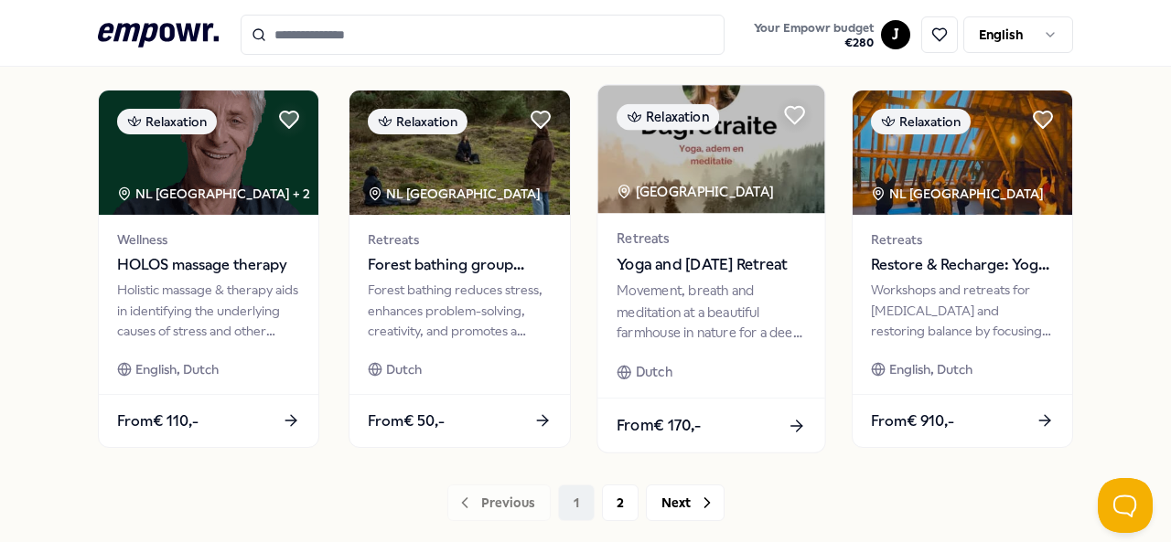
click at [701, 258] on span "Yoga and [DATE] Retreat" at bounding box center [710, 265] width 189 height 24
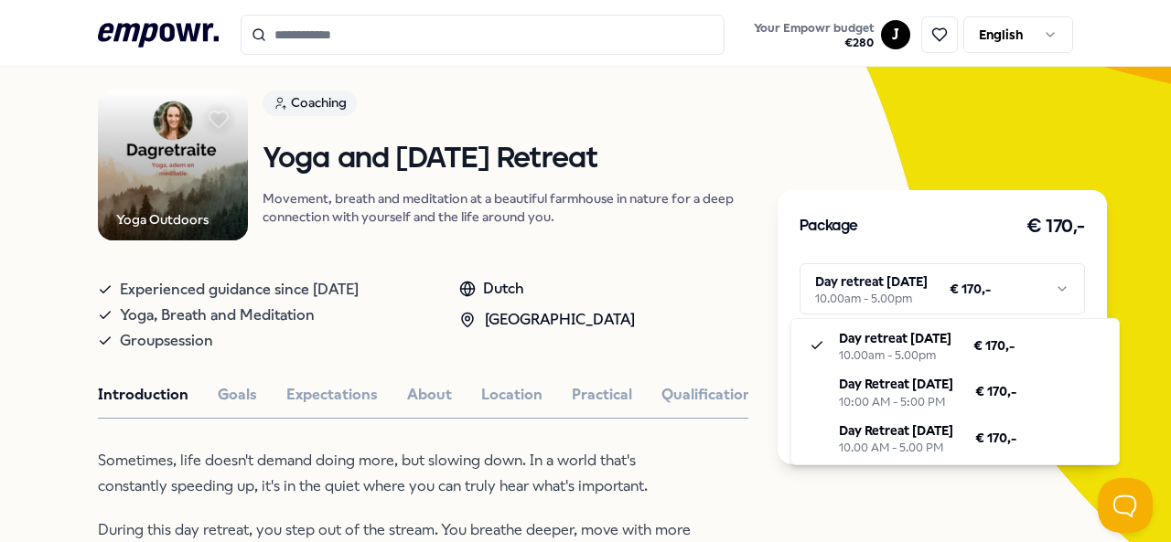
click at [1037, 284] on html ".empowr-logo_svg__cls-1{fill:#03032f} Your Empowr budget € 280 J English All ca…" at bounding box center [585, 271] width 1171 height 542
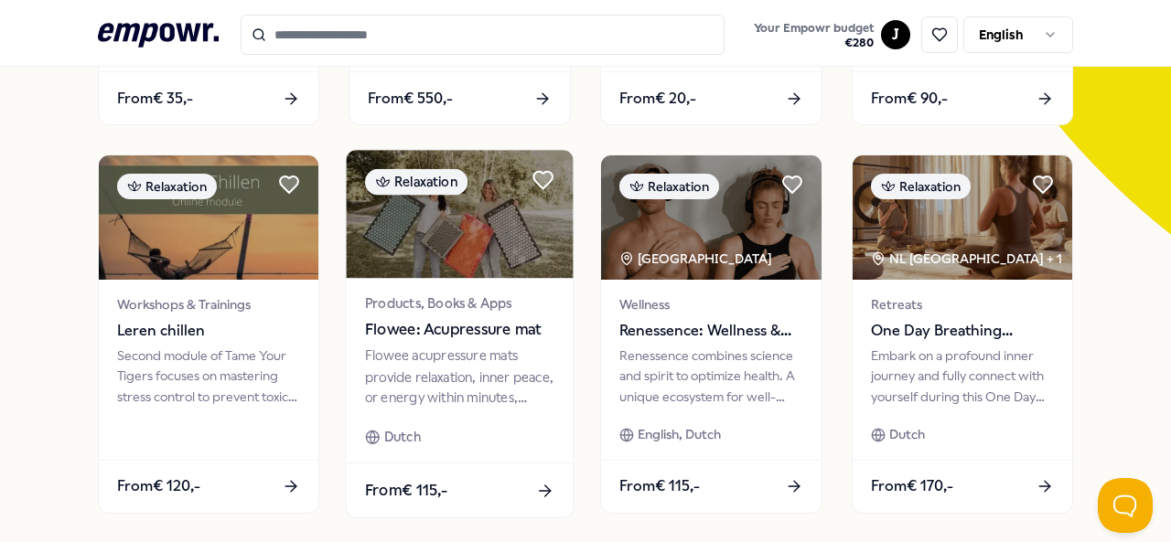
scroll to position [484, 0]
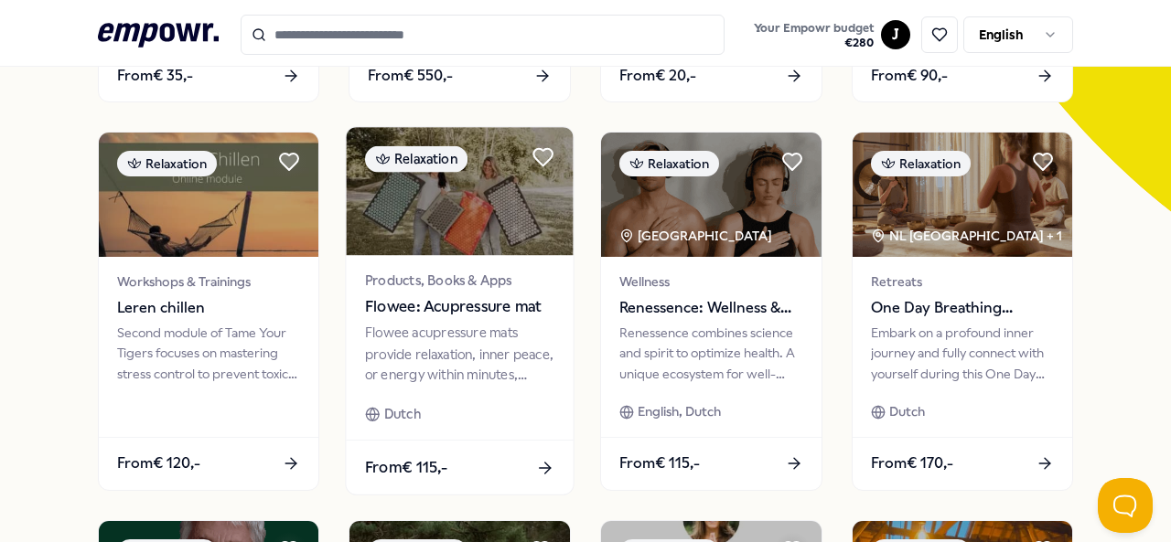
click at [435, 295] on span "Flowee: Acupressure mat" at bounding box center [459, 307] width 189 height 24
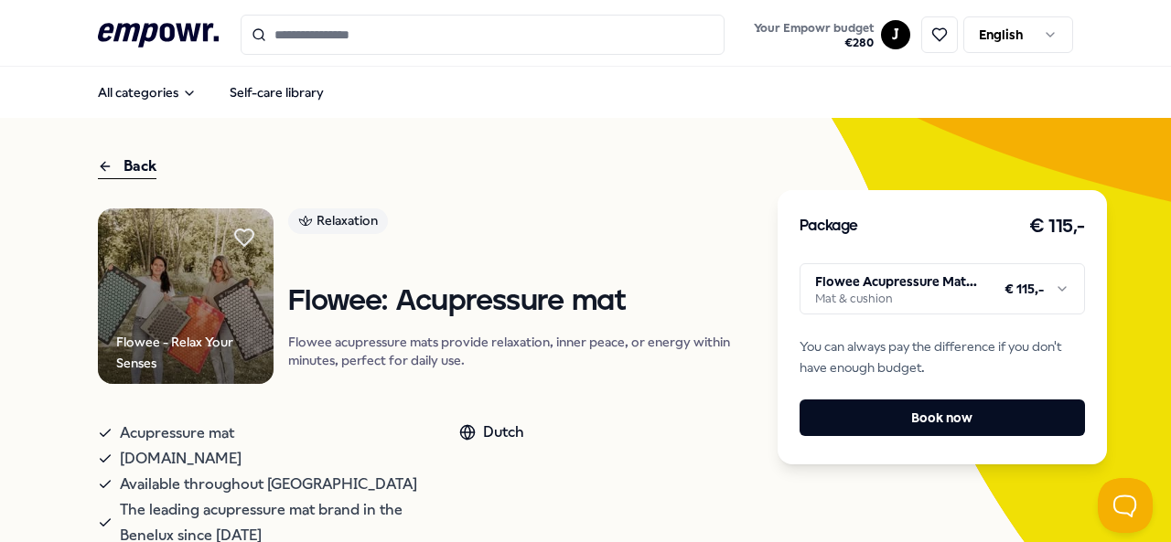
click at [140, 48] on icon ".empowr-logo_svg__cls-1{fill:#03032f}" at bounding box center [158, 35] width 121 height 34
